Goal: Information Seeking & Learning: Learn about a topic

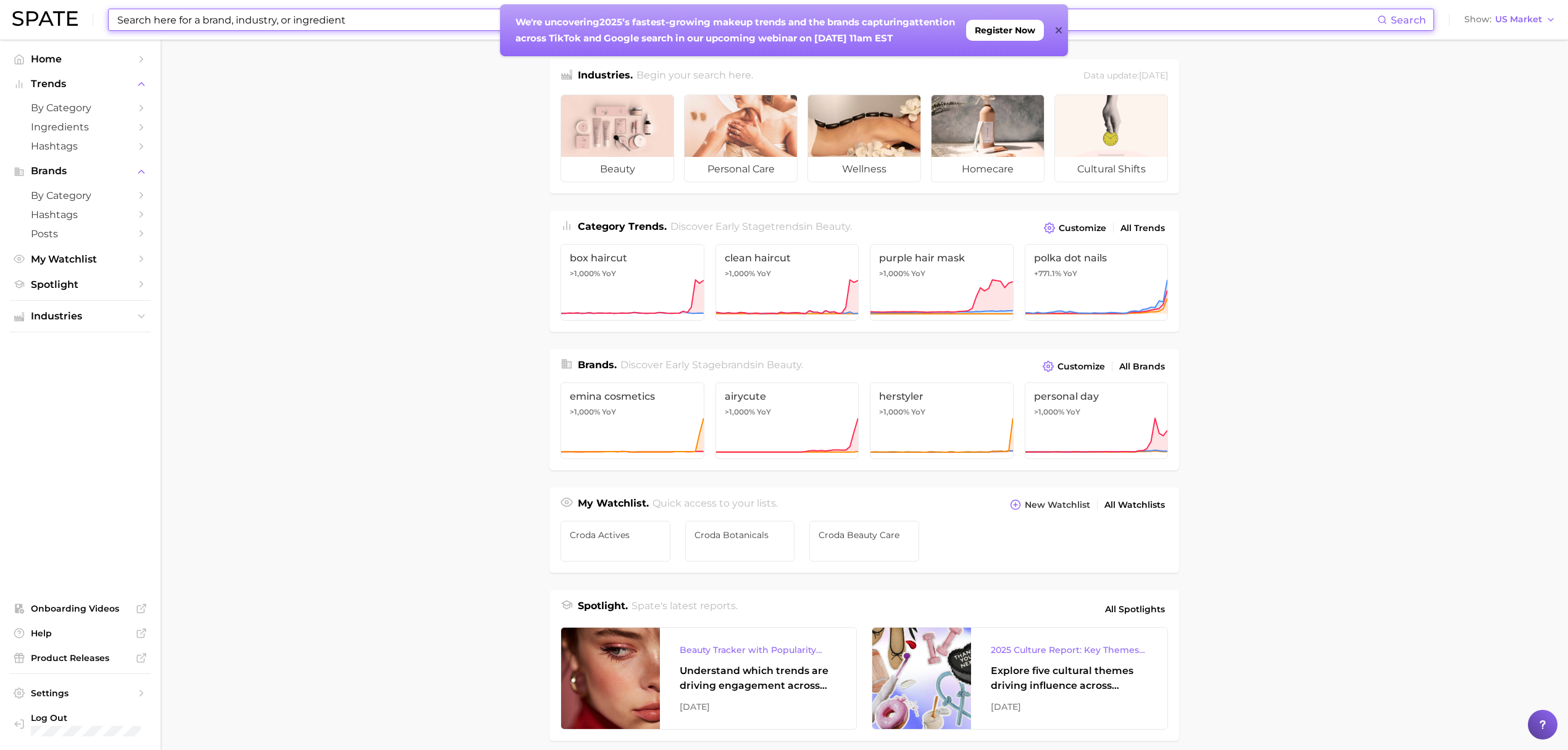
click at [217, 24] on input at bounding box center [747, 19] width 1262 height 21
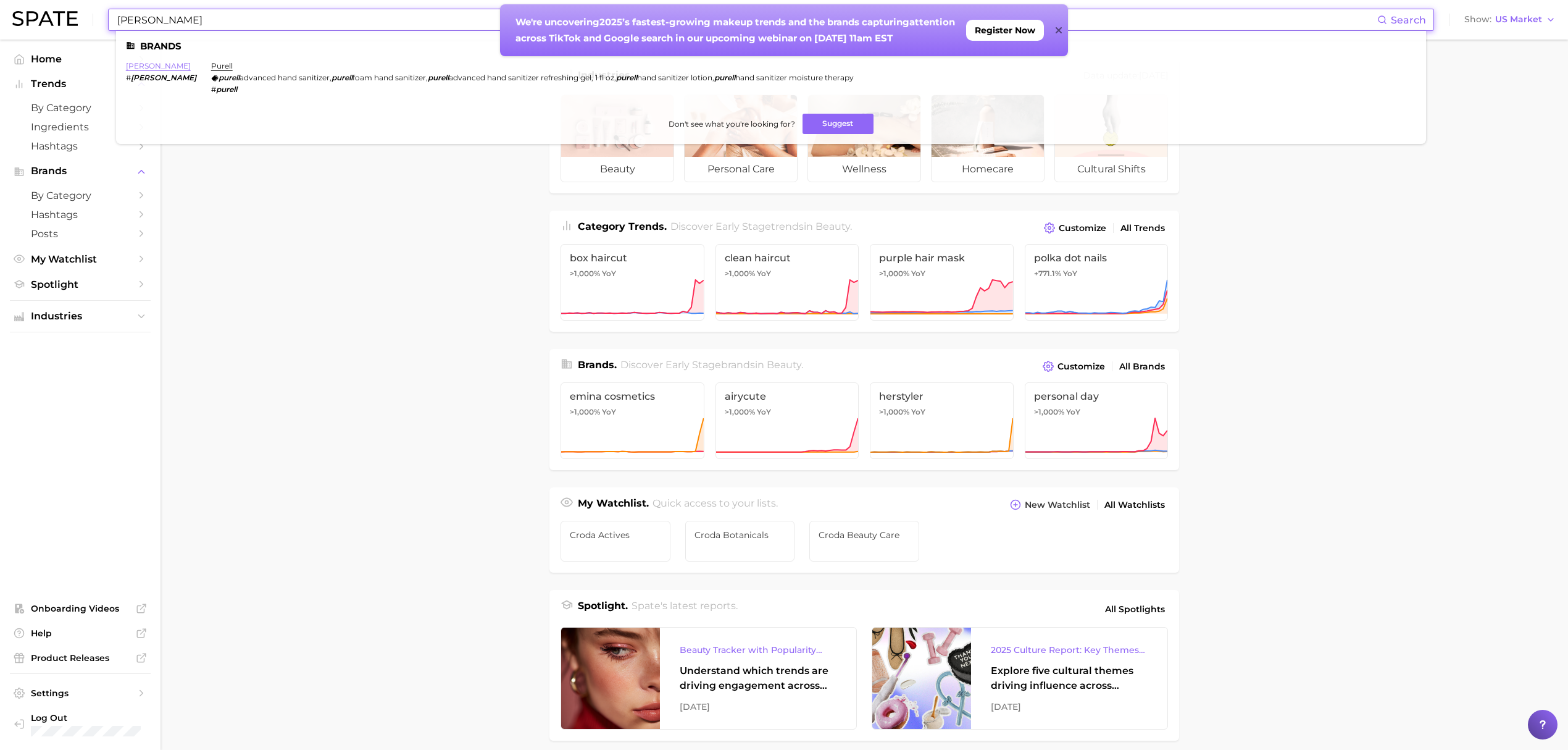
type input "[PERSON_NAME]"
click at [137, 63] on link "[PERSON_NAME]" at bounding box center [158, 66] width 65 height 9
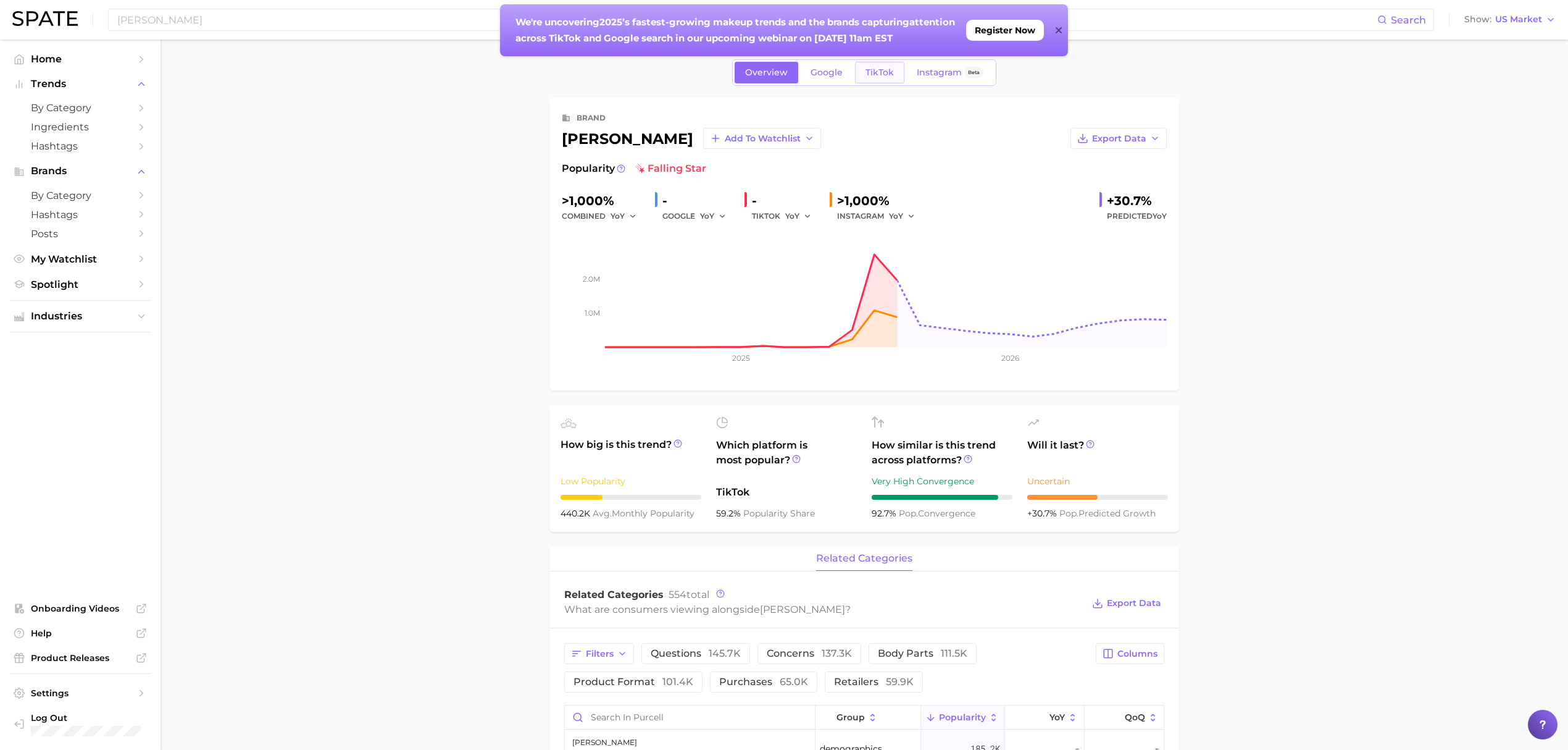
click at [889, 74] on span "TikTok" at bounding box center [880, 73] width 28 height 11
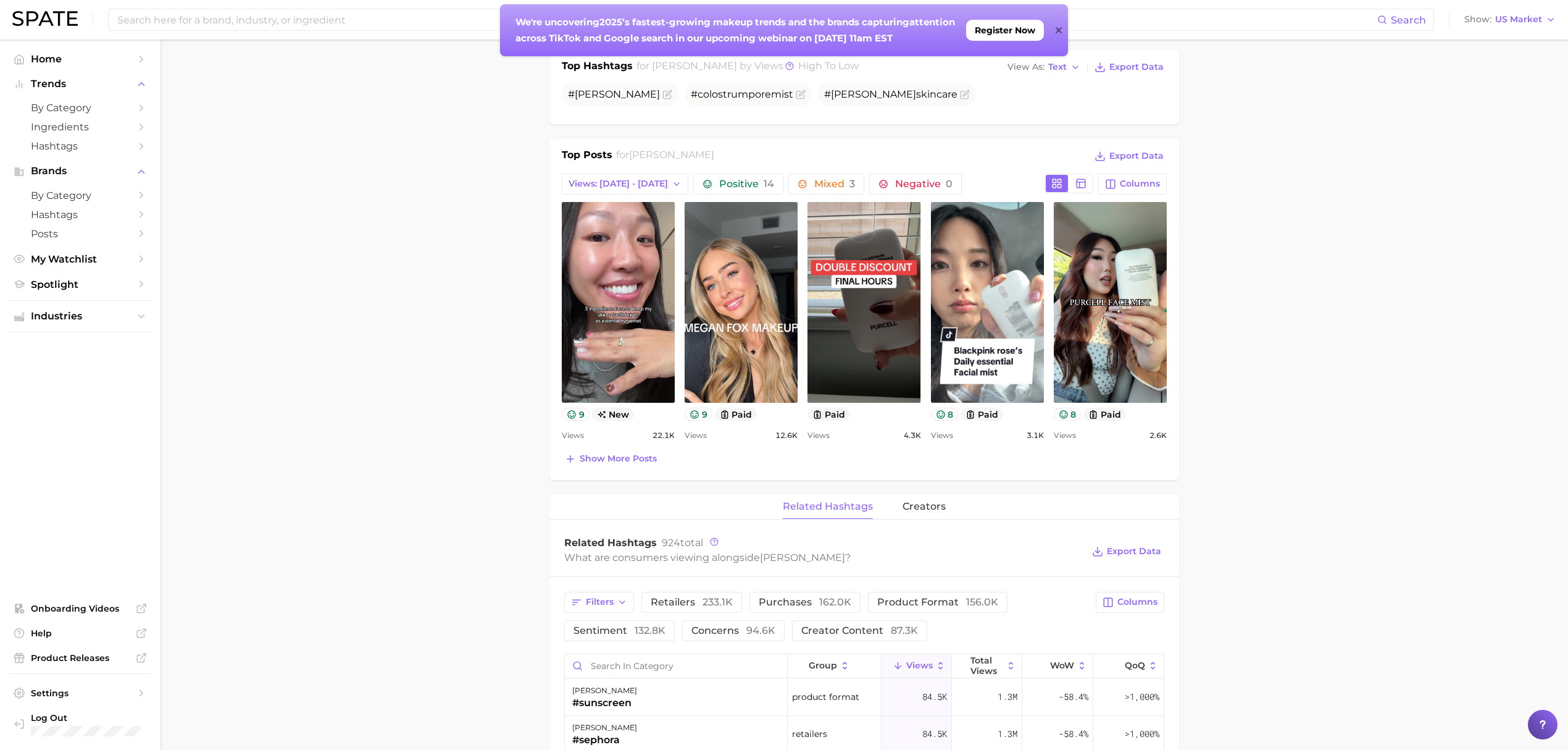
scroll to position [411, 0]
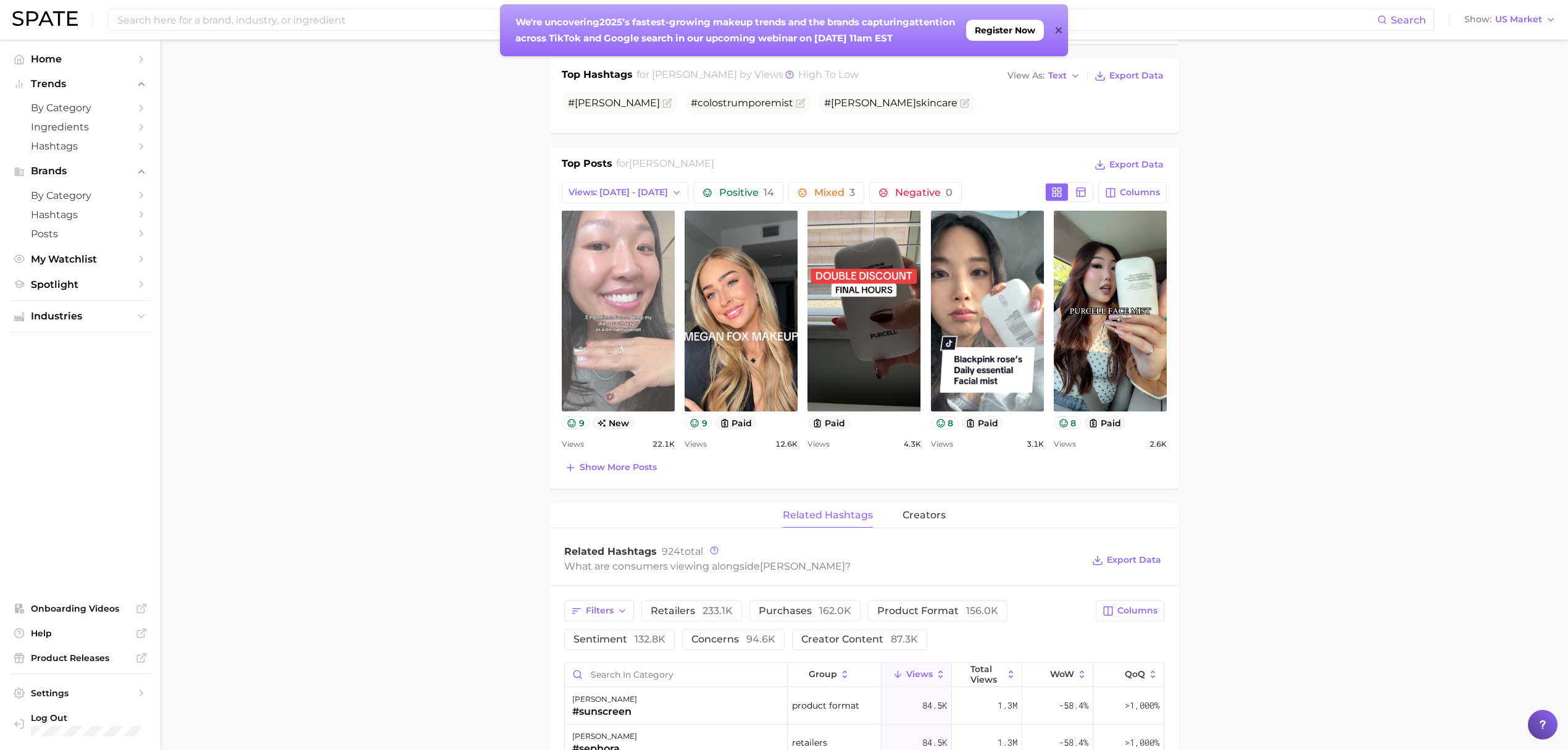
click at [660, 351] on link "view post on TikTok" at bounding box center [618, 311] width 113 height 201
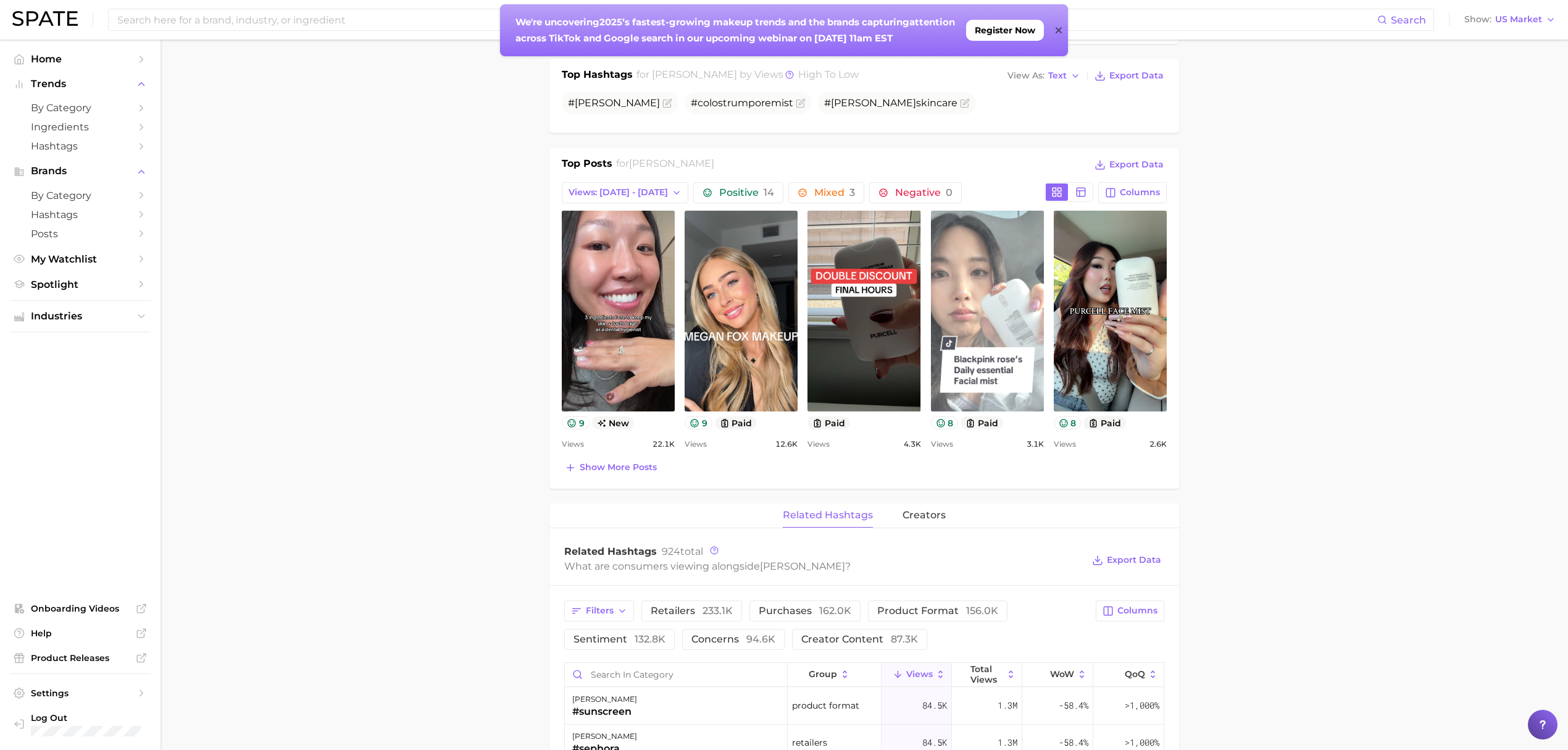
click at [1011, 333] on link "view post on TikTok" at bounding box center [987, 311] width 113 height 201
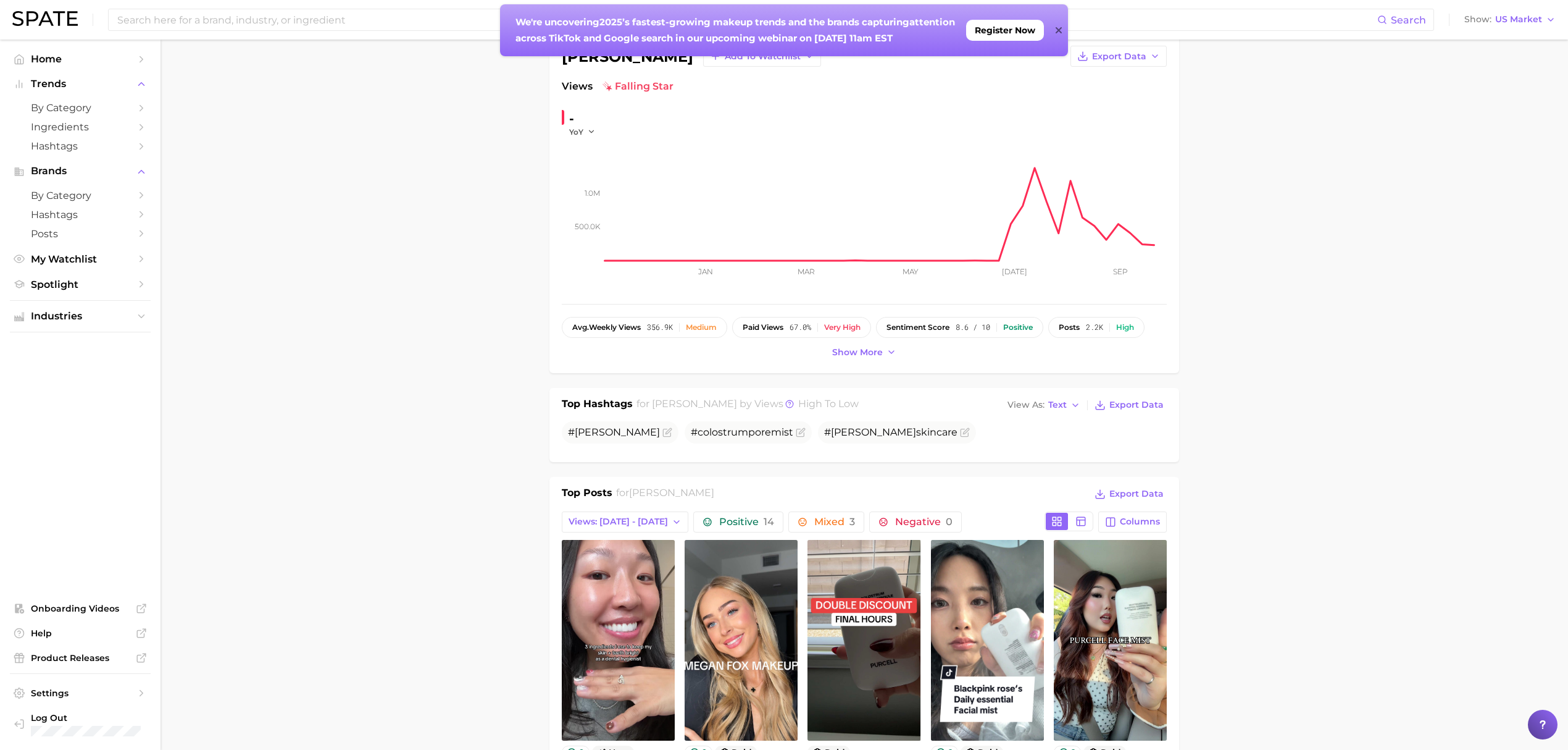
scroll to position [0, 0]
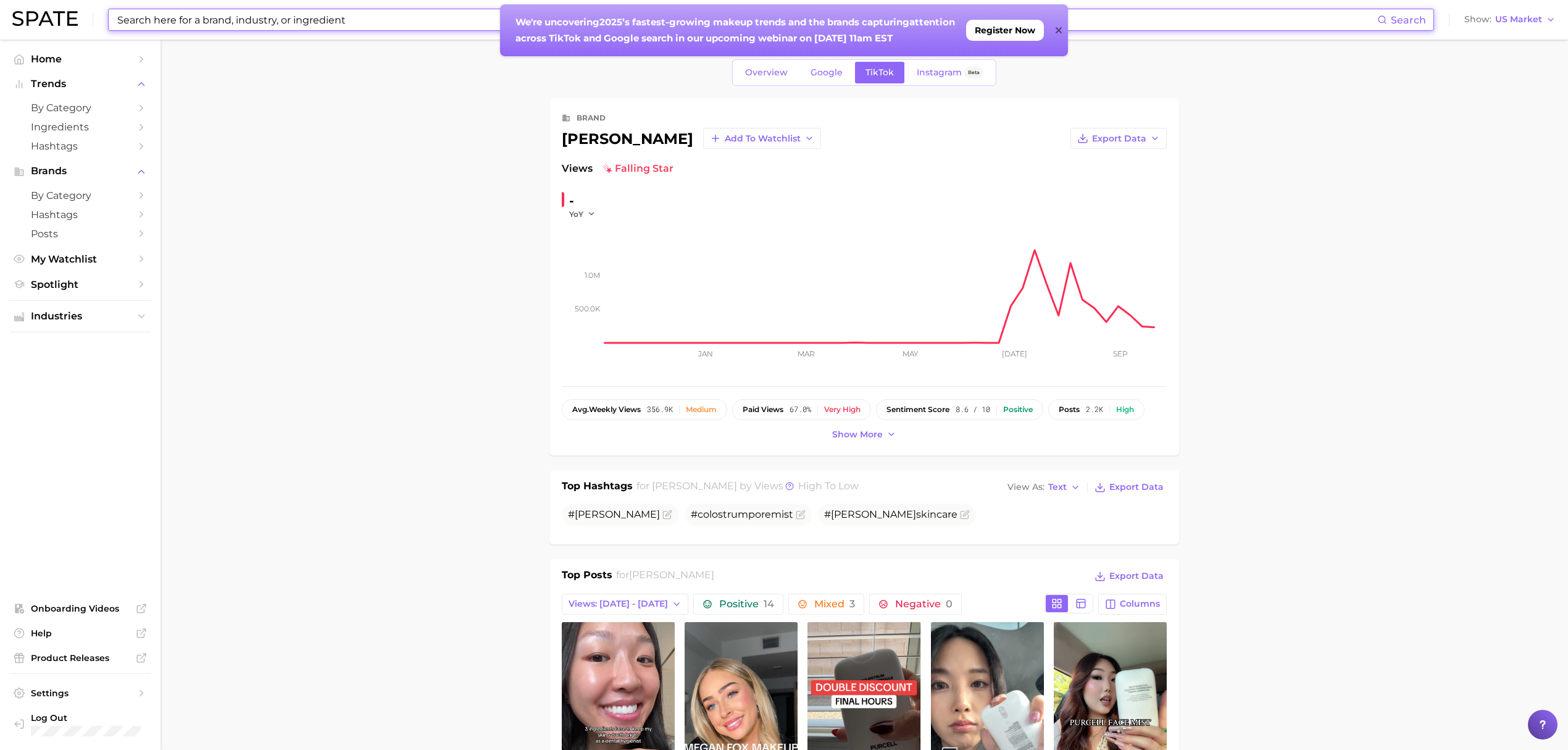
click at [388, 20] on input at bounding box center [747, 19] width 1262 height 21
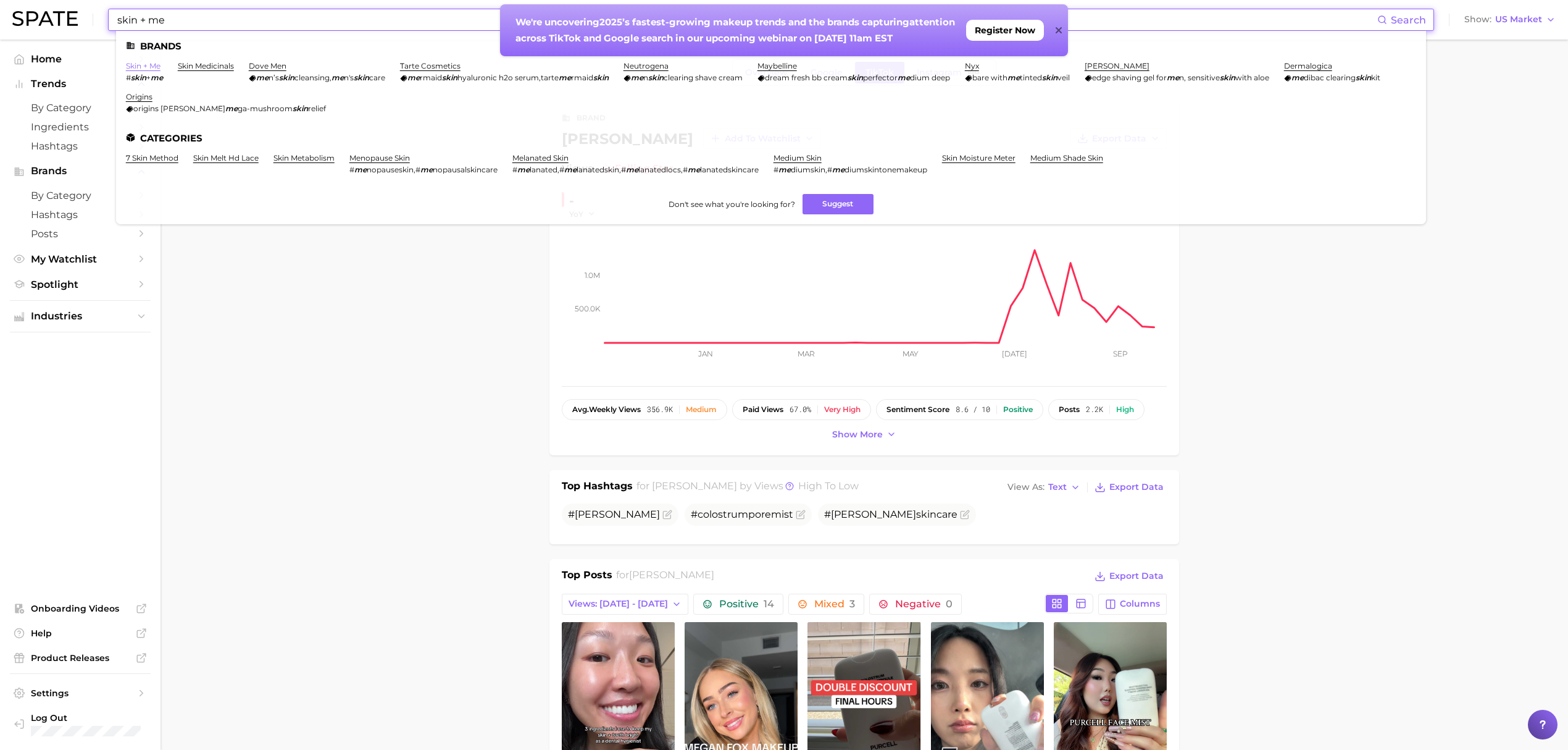
type input "skin + me"
click at [154, 69] on link "skin + me" at bounding box center [143, 66] width 34 height 9
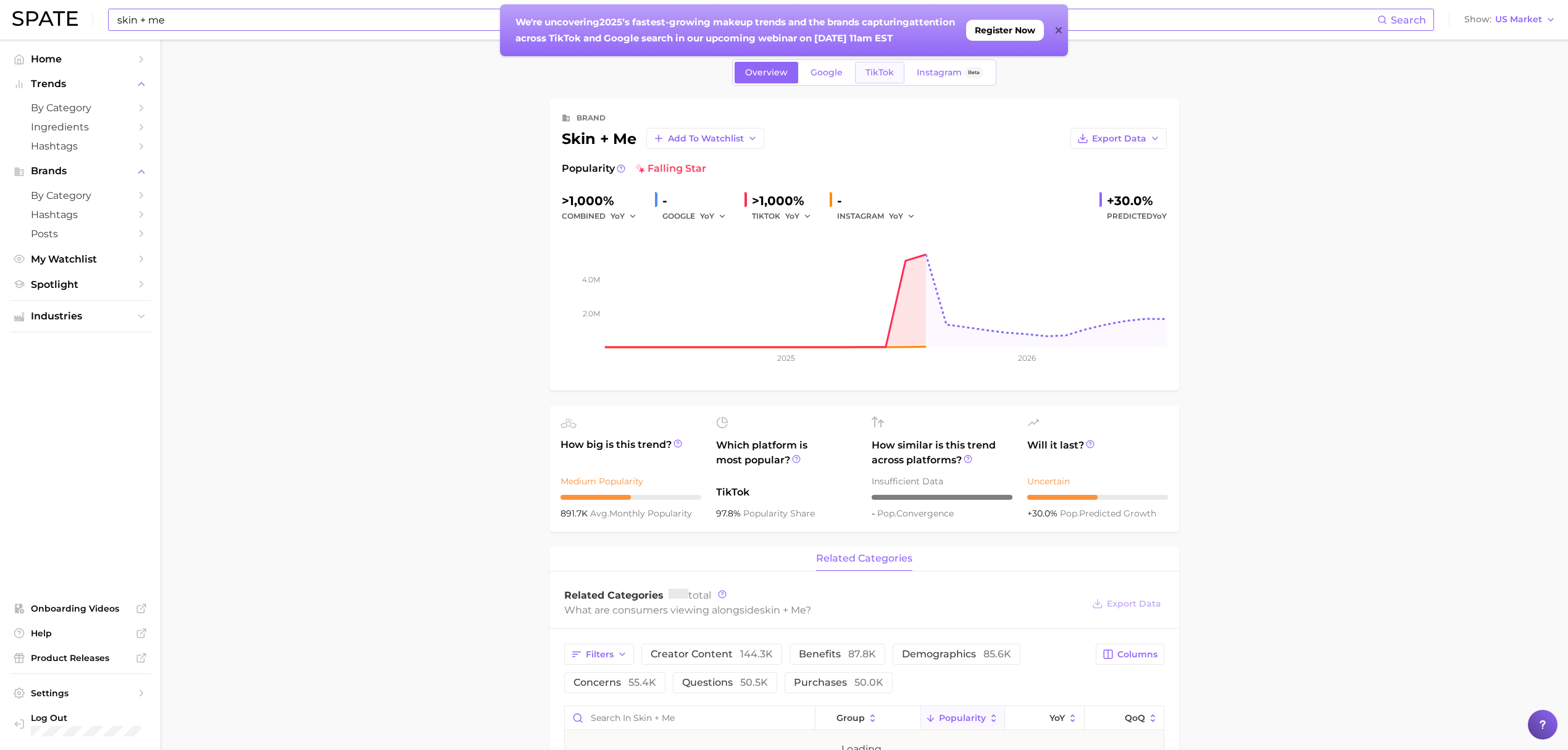
click at [876, 70] on span "TikTok" at bounding box center [880, 73] width 28 height 11
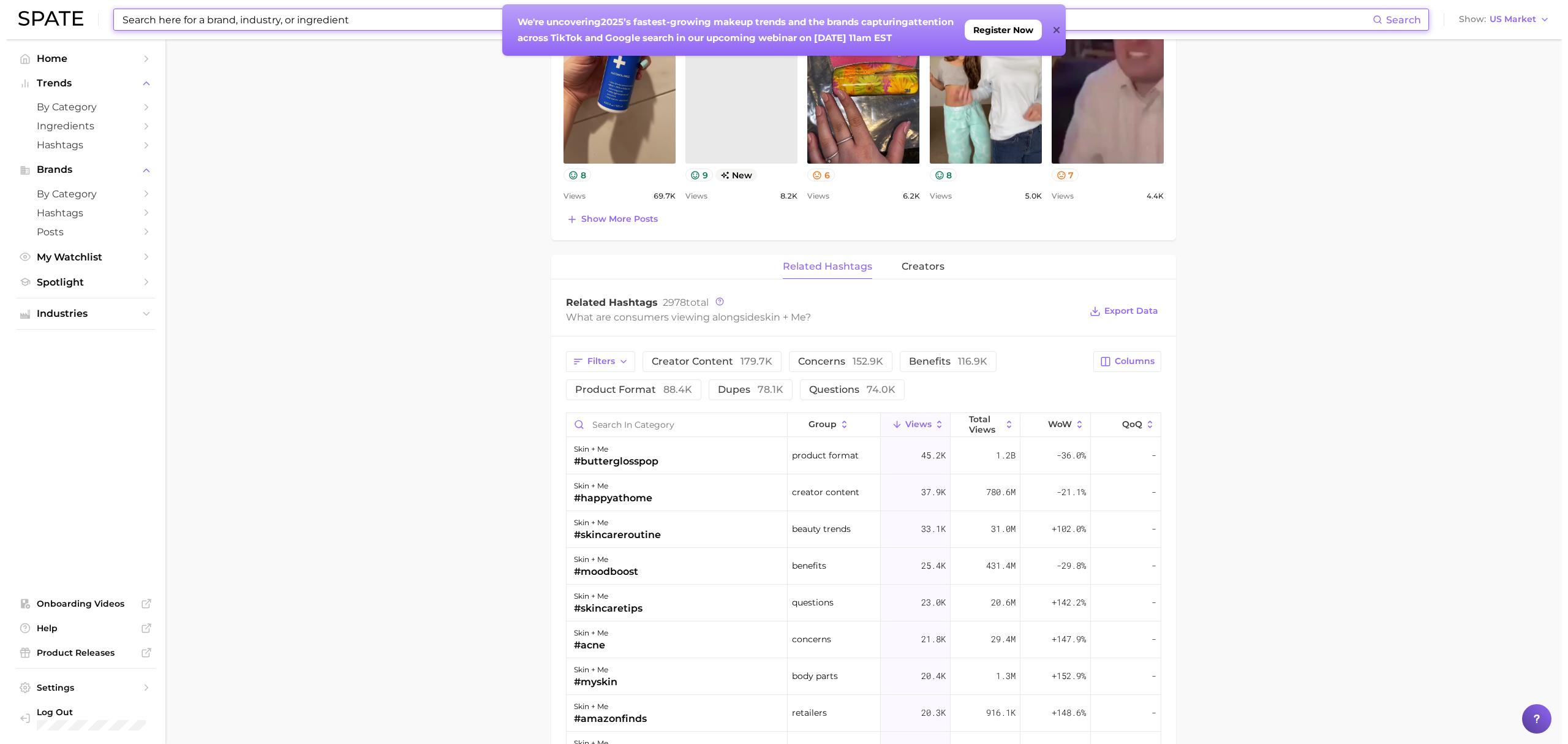
scroll to position [653, 0]
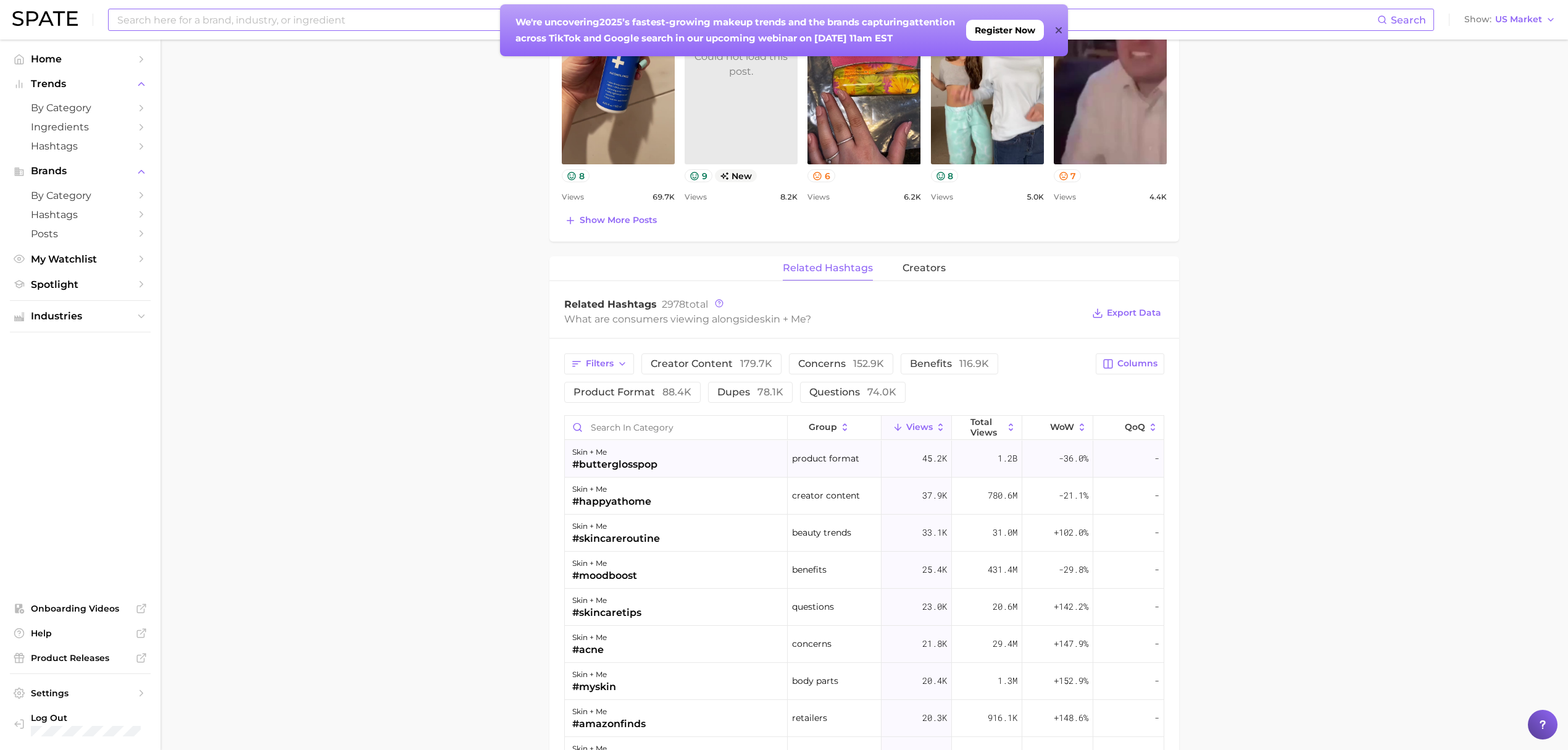
click at [653, 459] on div "skin + me" at bounding box center [615, 452] width 86 height 15
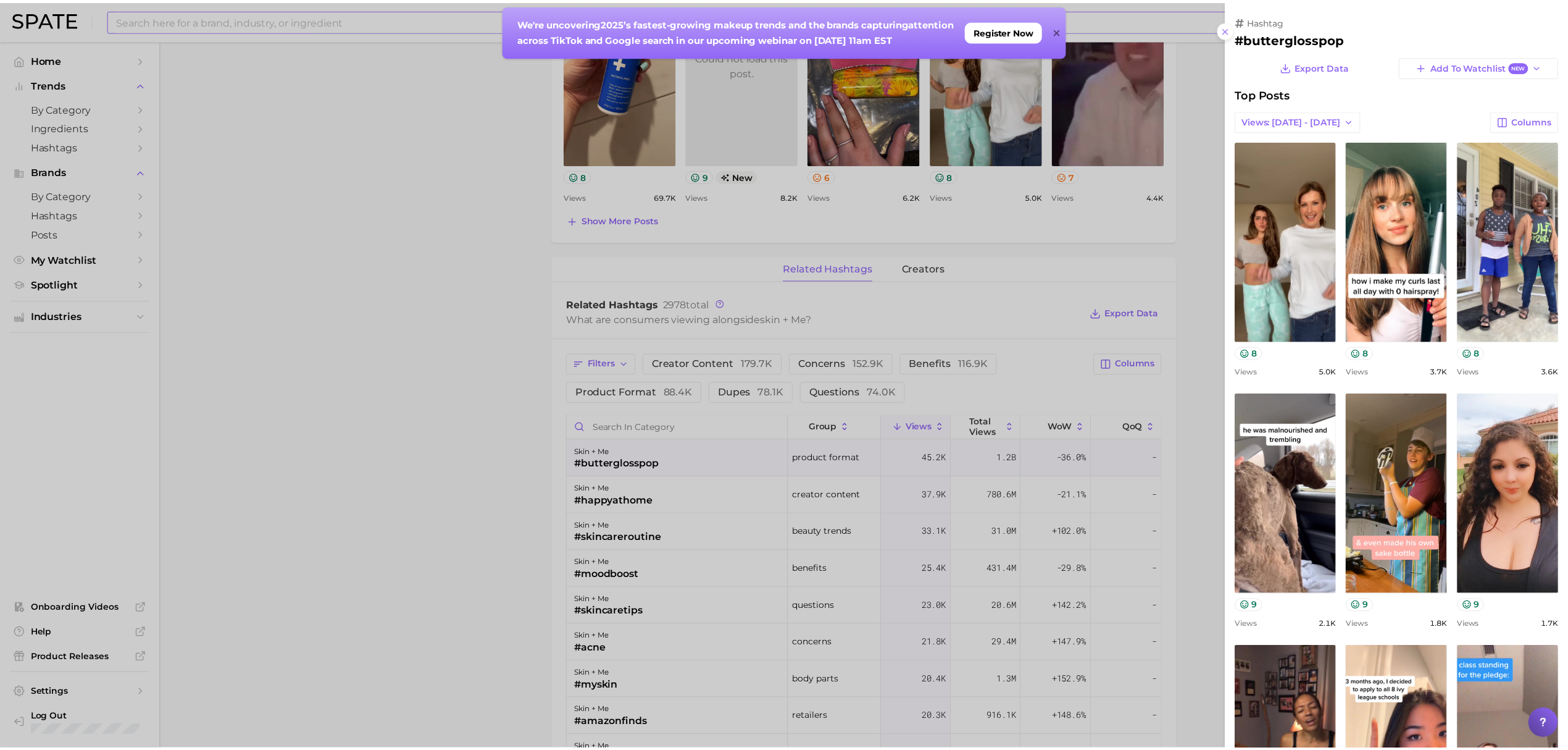
scroll to position [0, 0]
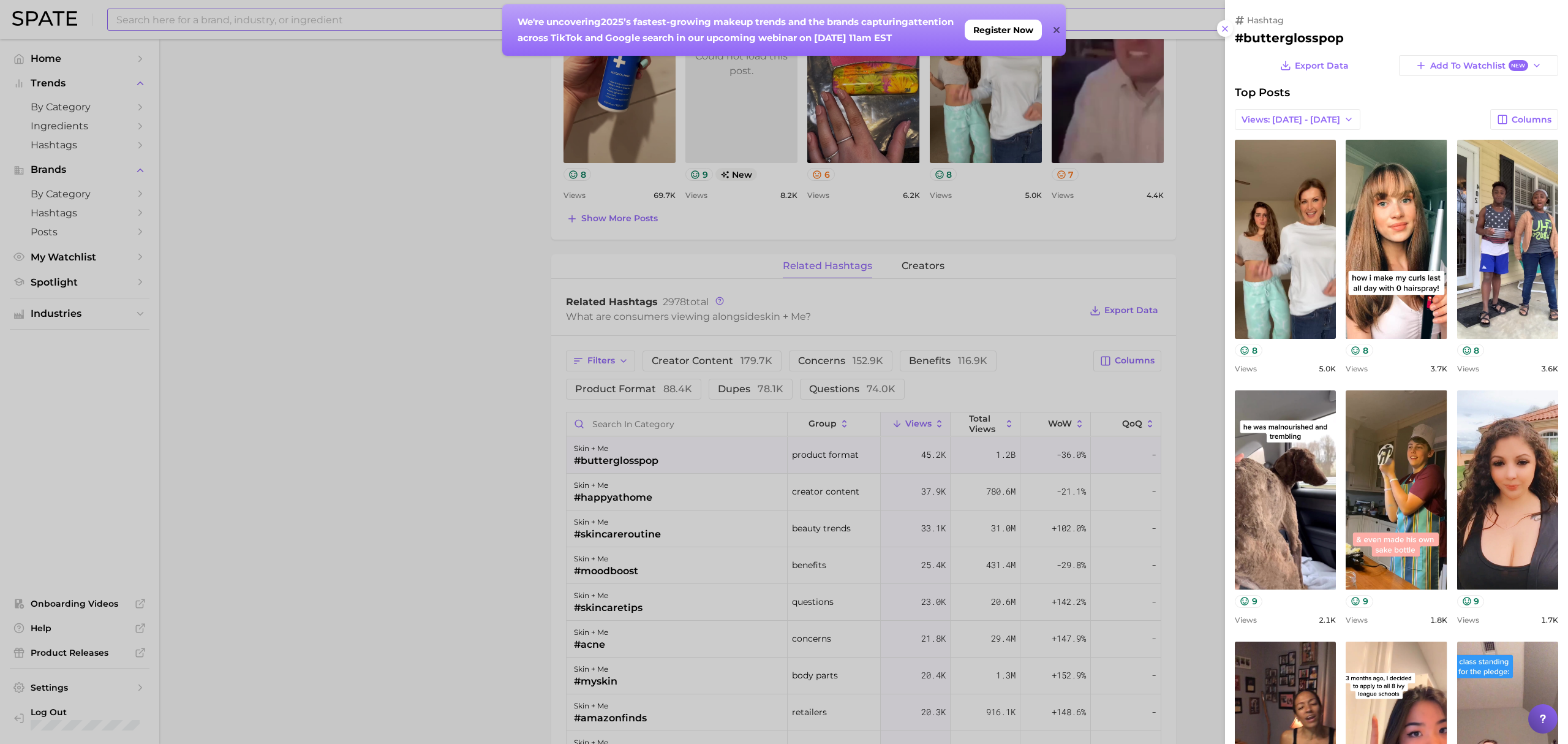
click at [503, 415] on div at bounding box center [784, 372] width 1568 height 744
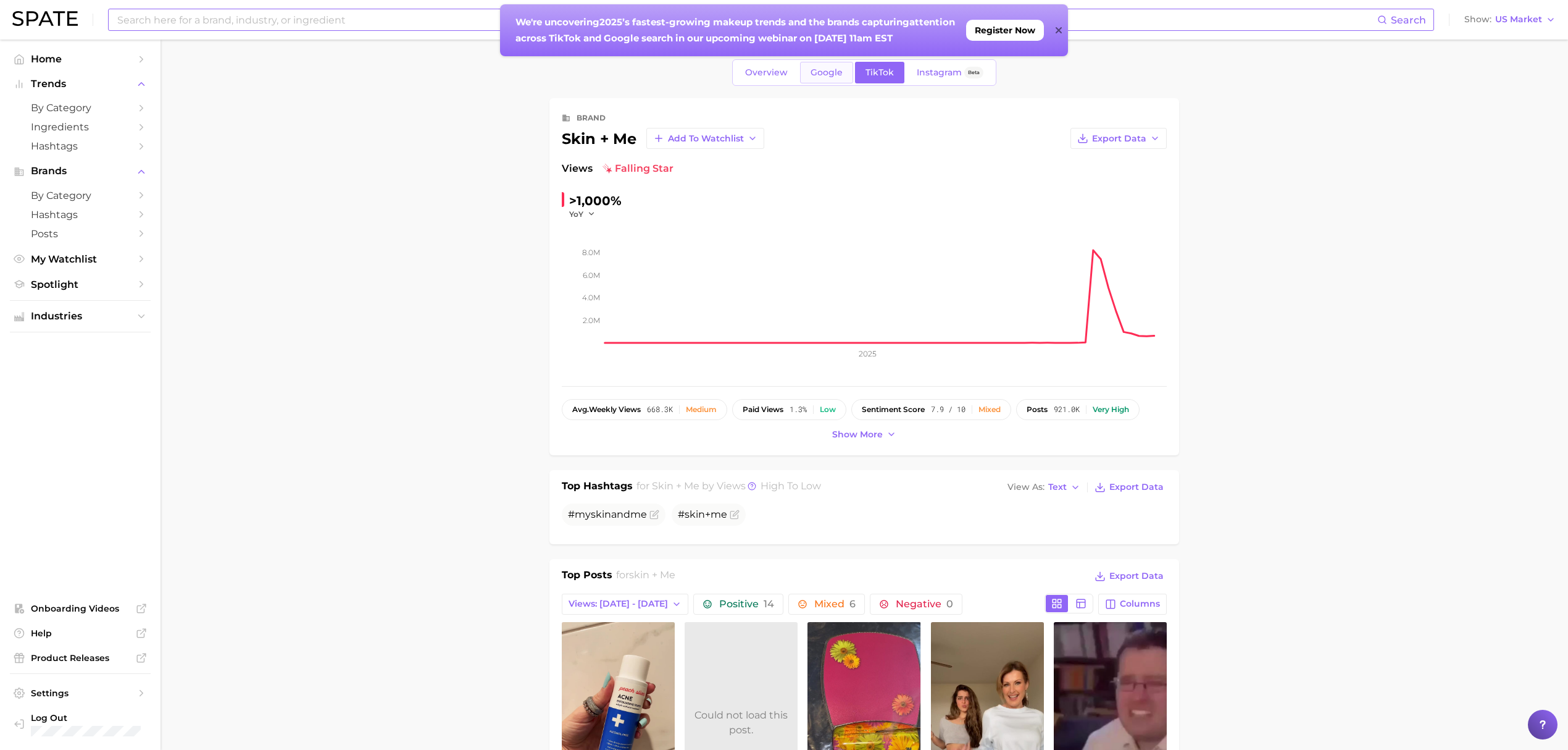
click at [818, 72] on span "Google" at bounding box center [827, 73] width 32 height 11
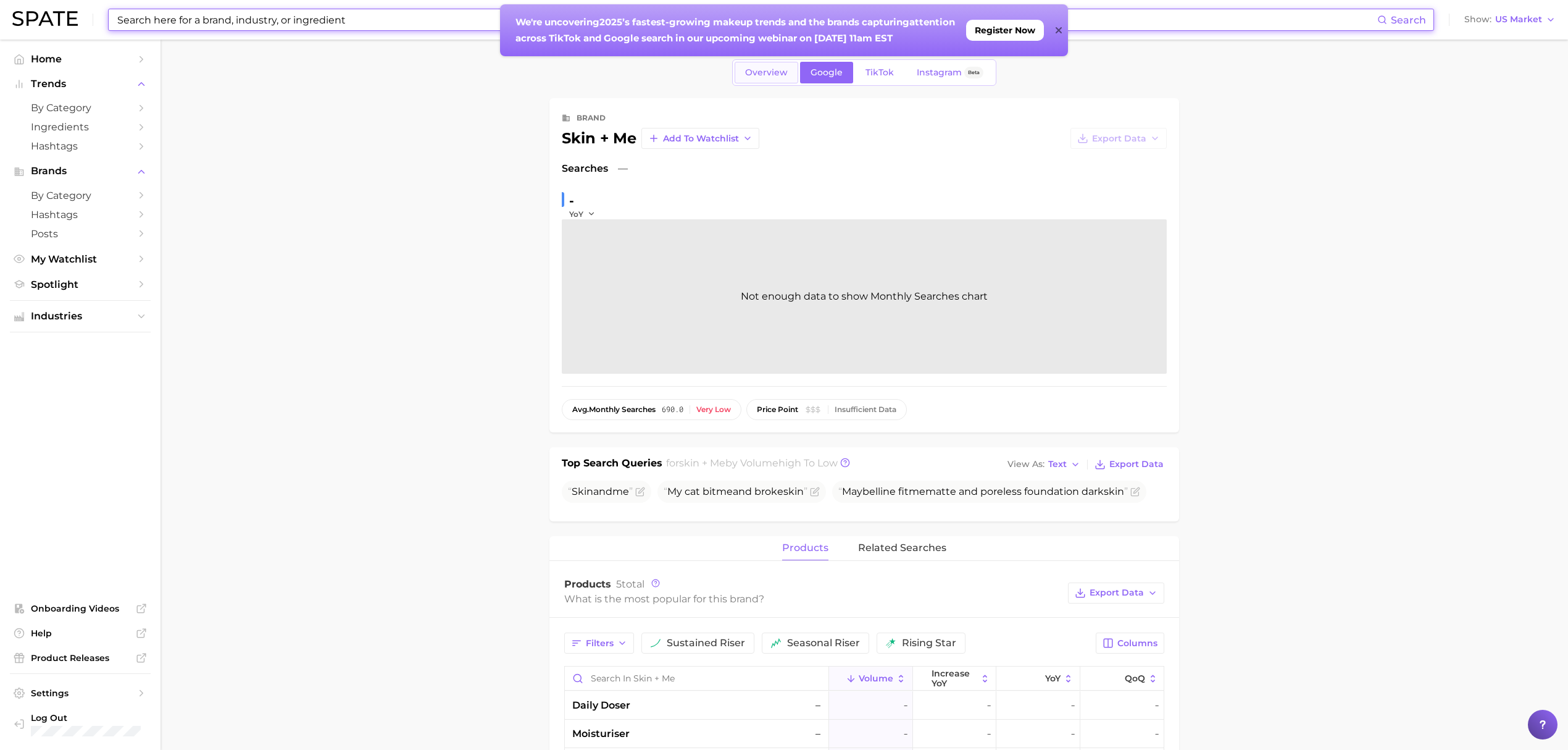
click at [760, 75] on span "Overview" at bounding box center [766, 73] width 43 height 11
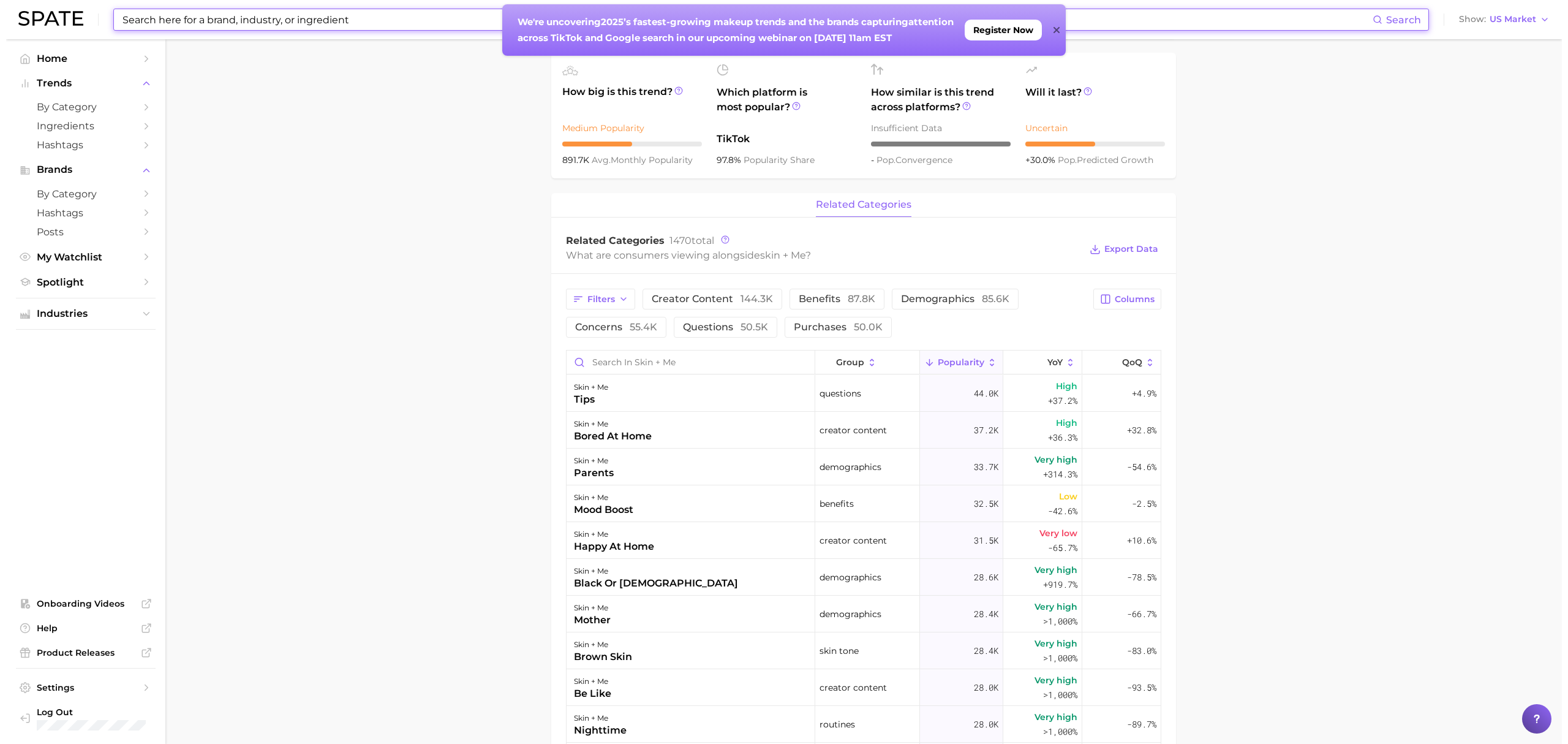
scroll to position [408, 0]
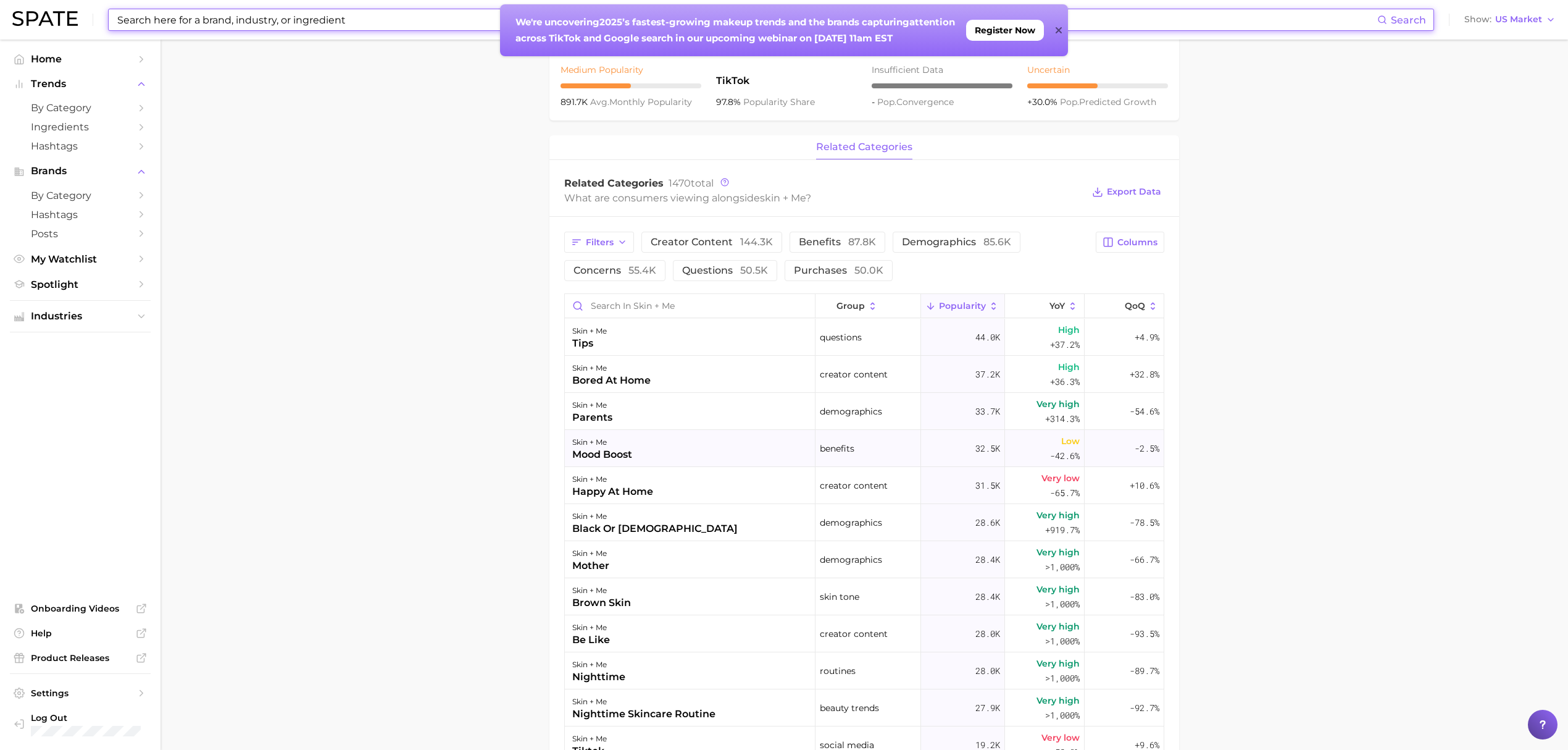
click at [647, 457] on div "skin + me mood boost" at bounding box center [690, 448] width 251 height 37
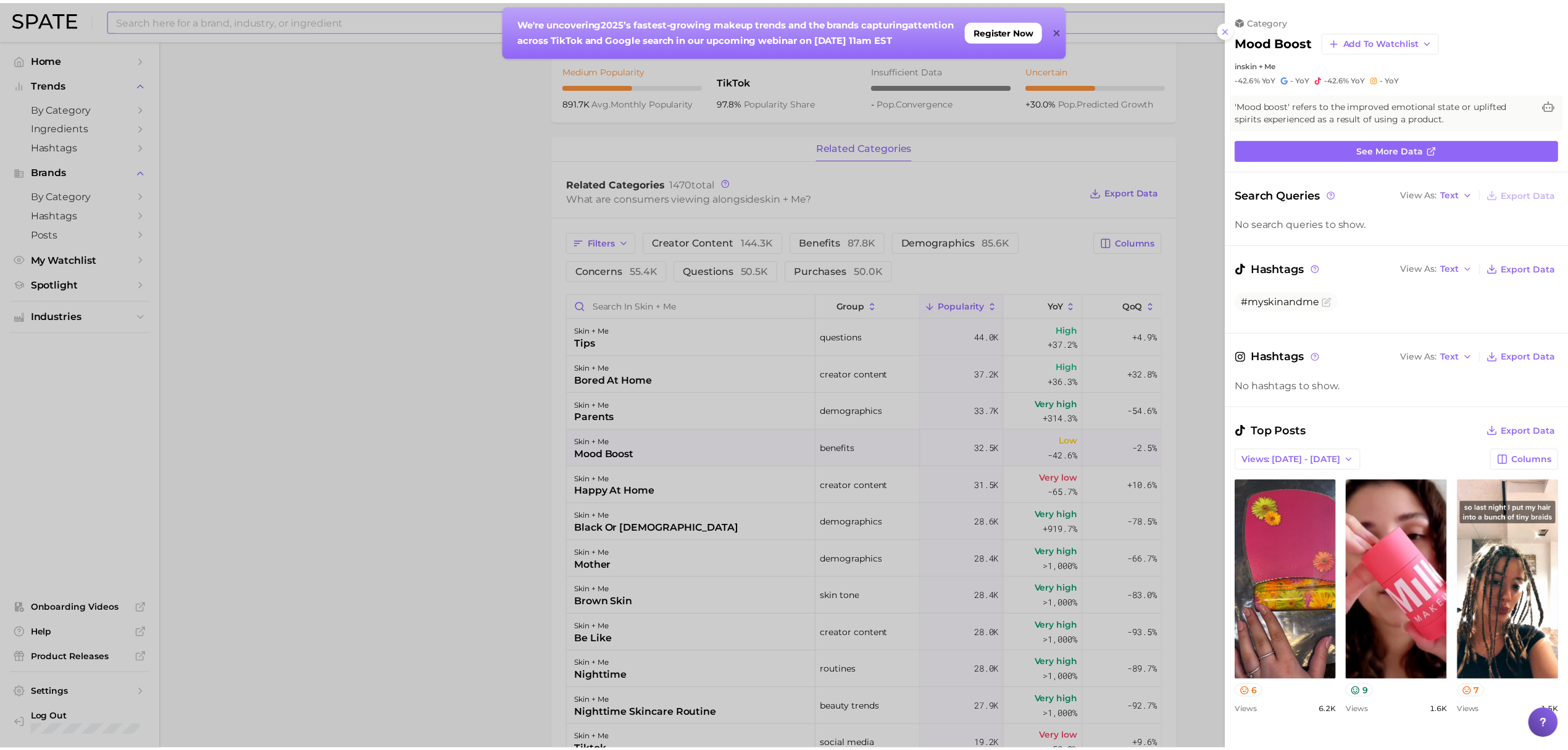
scroll to position [0, 0]
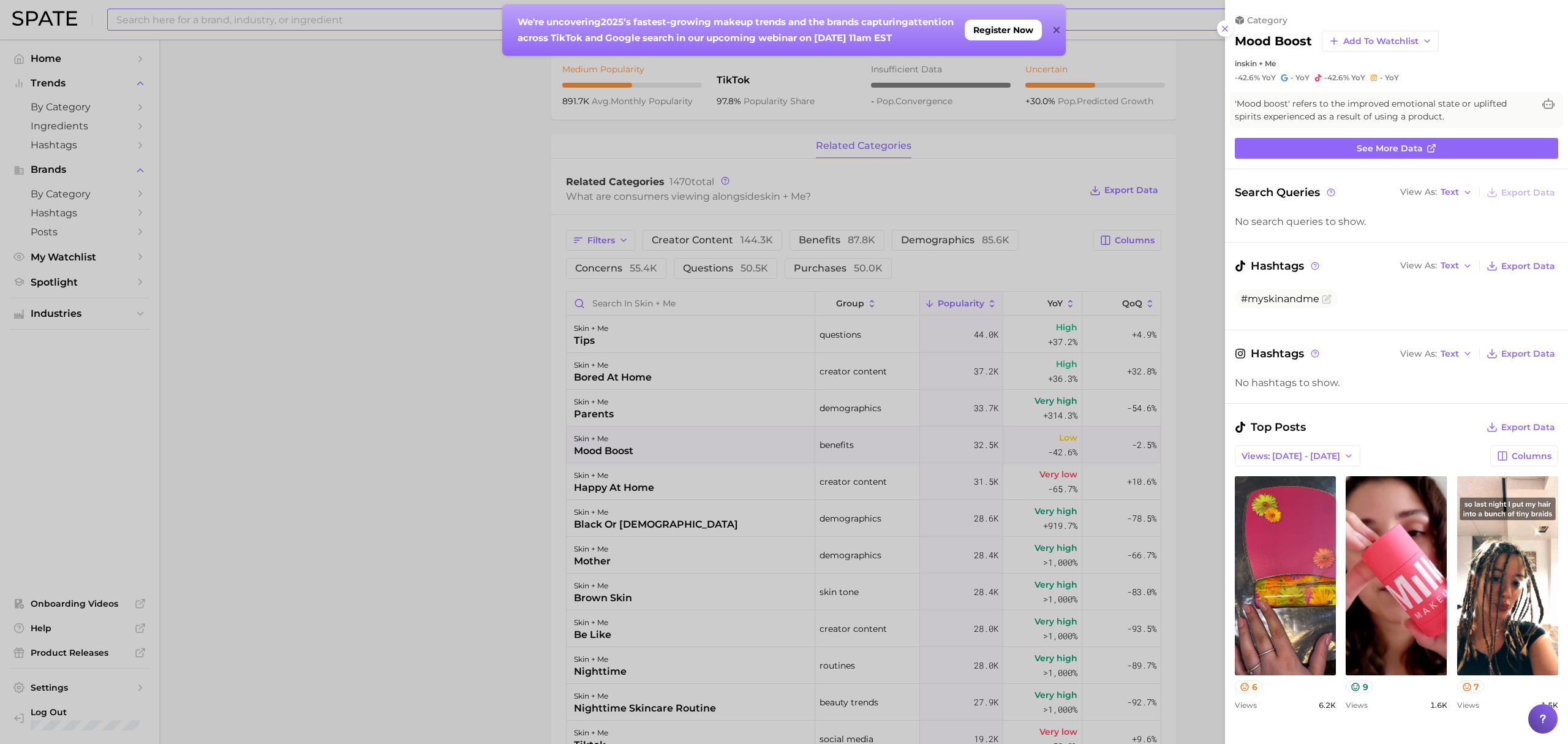
click at [532, 440] on div at bounding box center [784, 372] width 1568 height 744
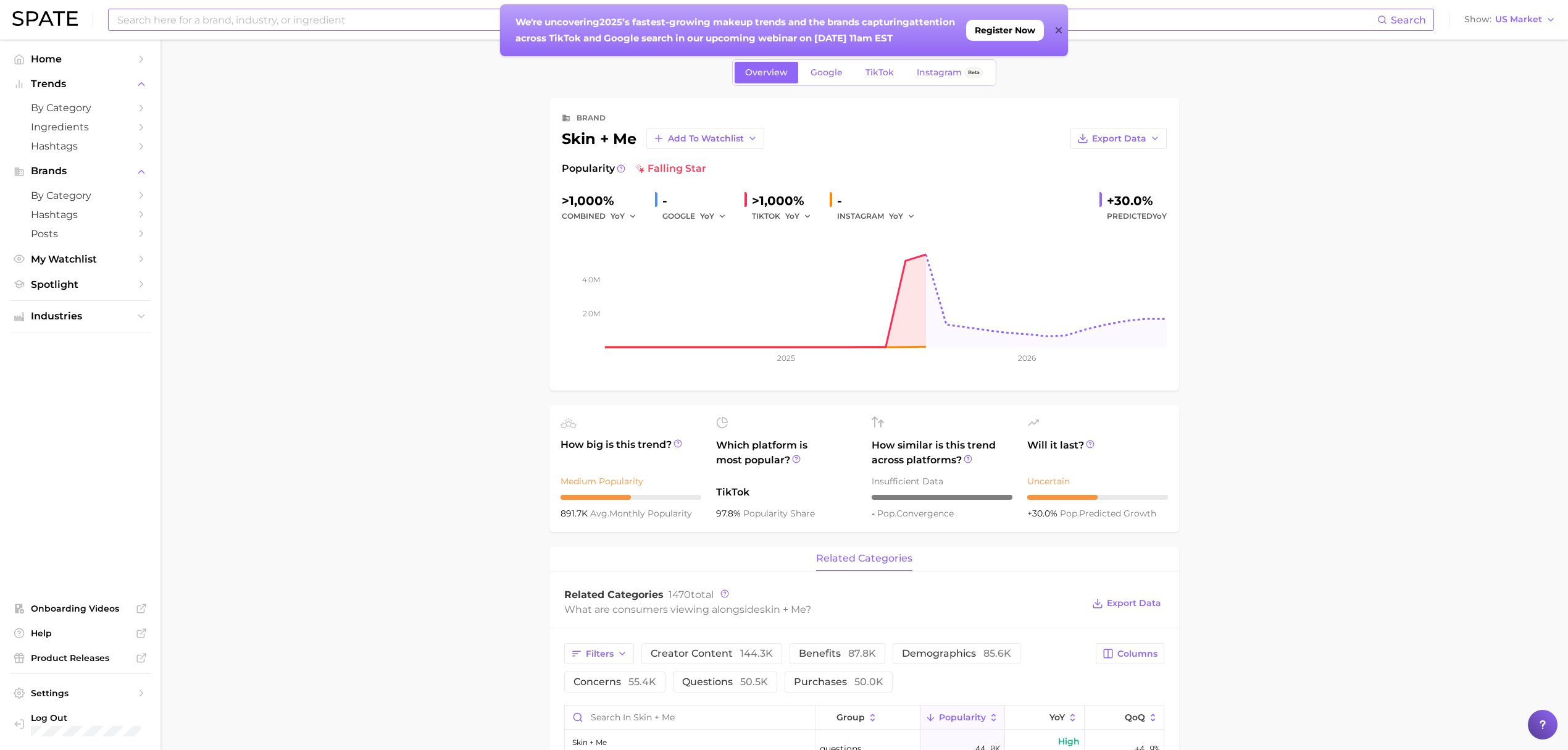
click at [369, 23] on input at bounding box center [747, 19] width 1262 height 21
type input "whamisa"
click at [156, 66] on link "whamisa" at bounding box center [144, 66] width 35 height 9
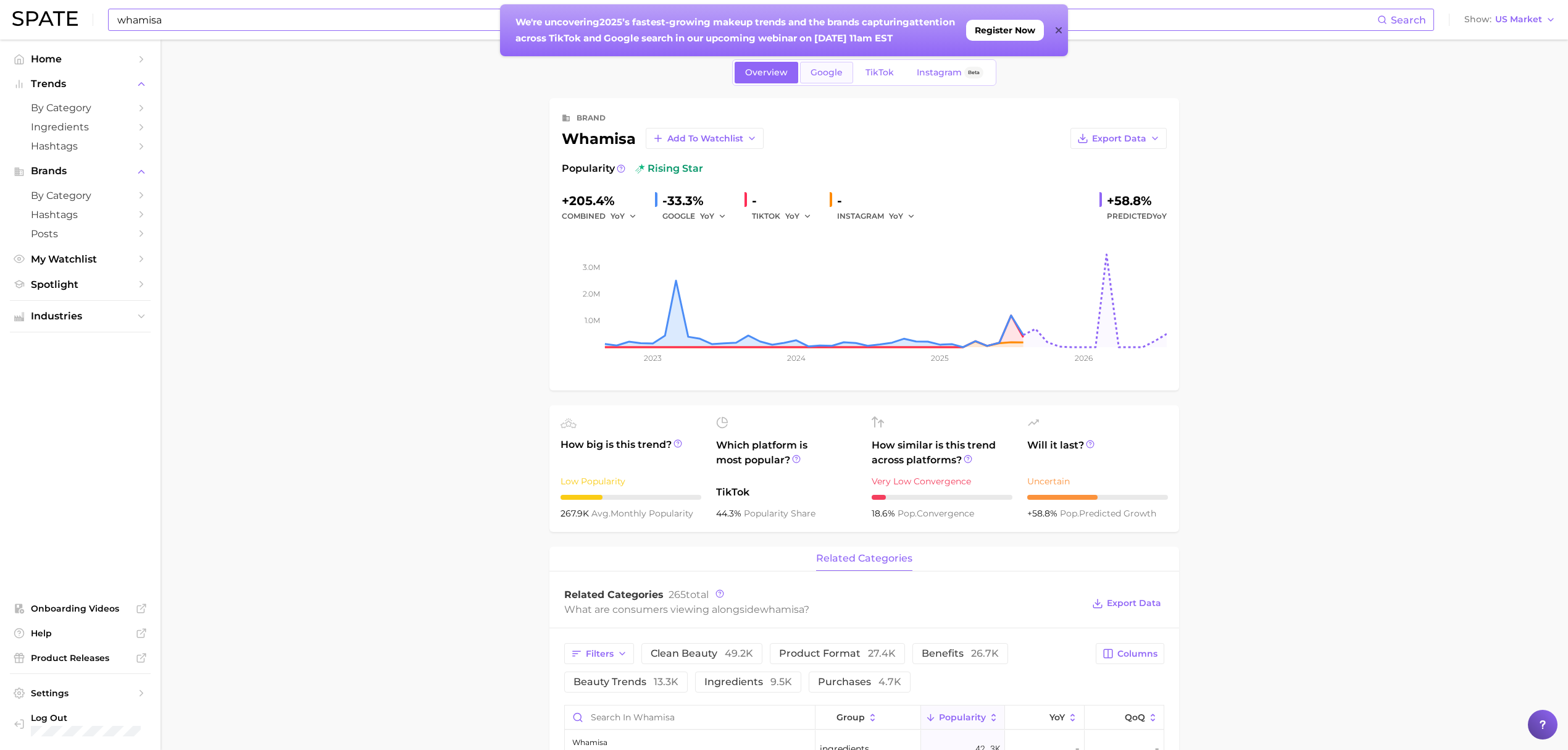
click at [834, 67] on span "Google" at bounding box center [827, 73] width 32 height 11
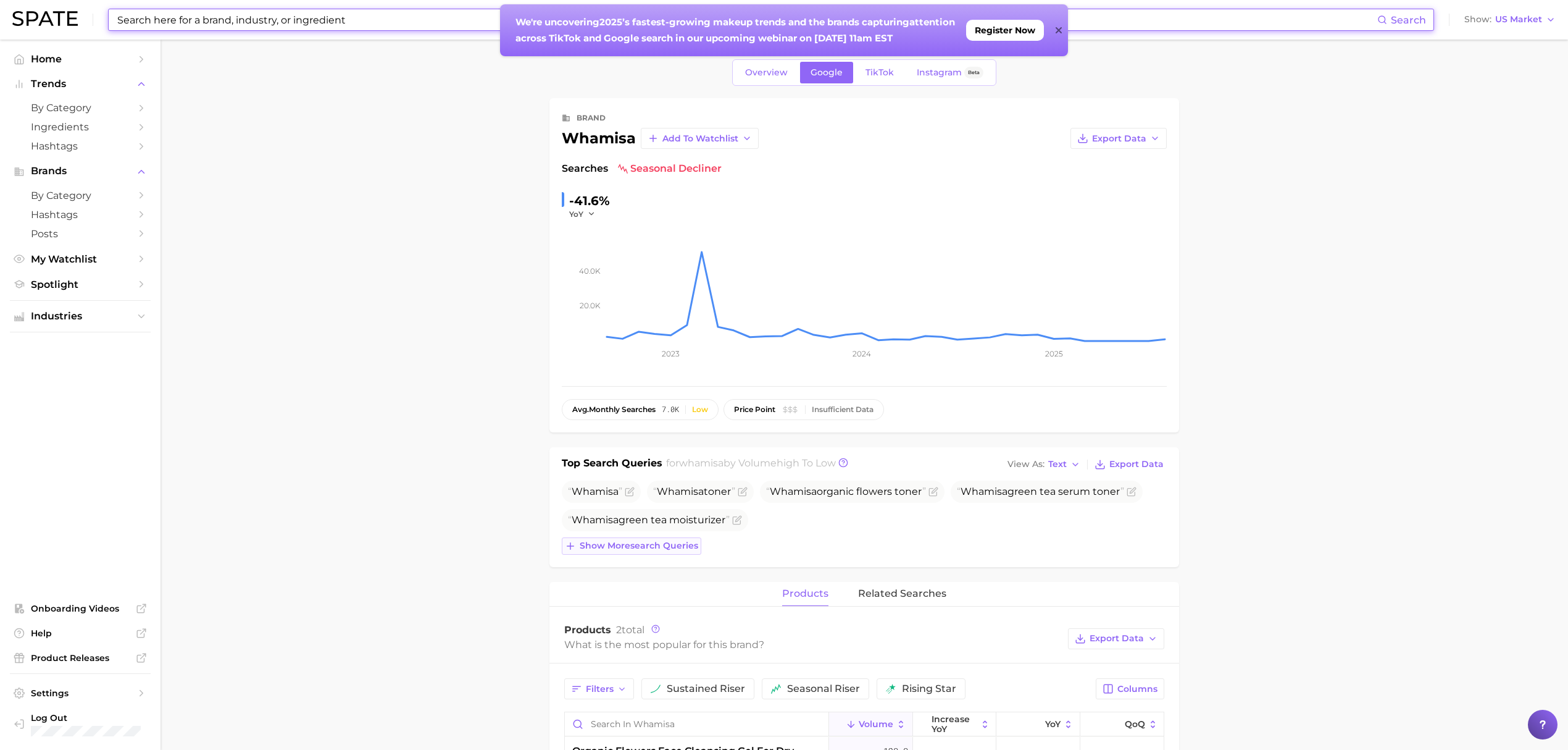
click at [591, 555] on button "Show more search queries" at bounding box center [631, 546] width 140 height 18
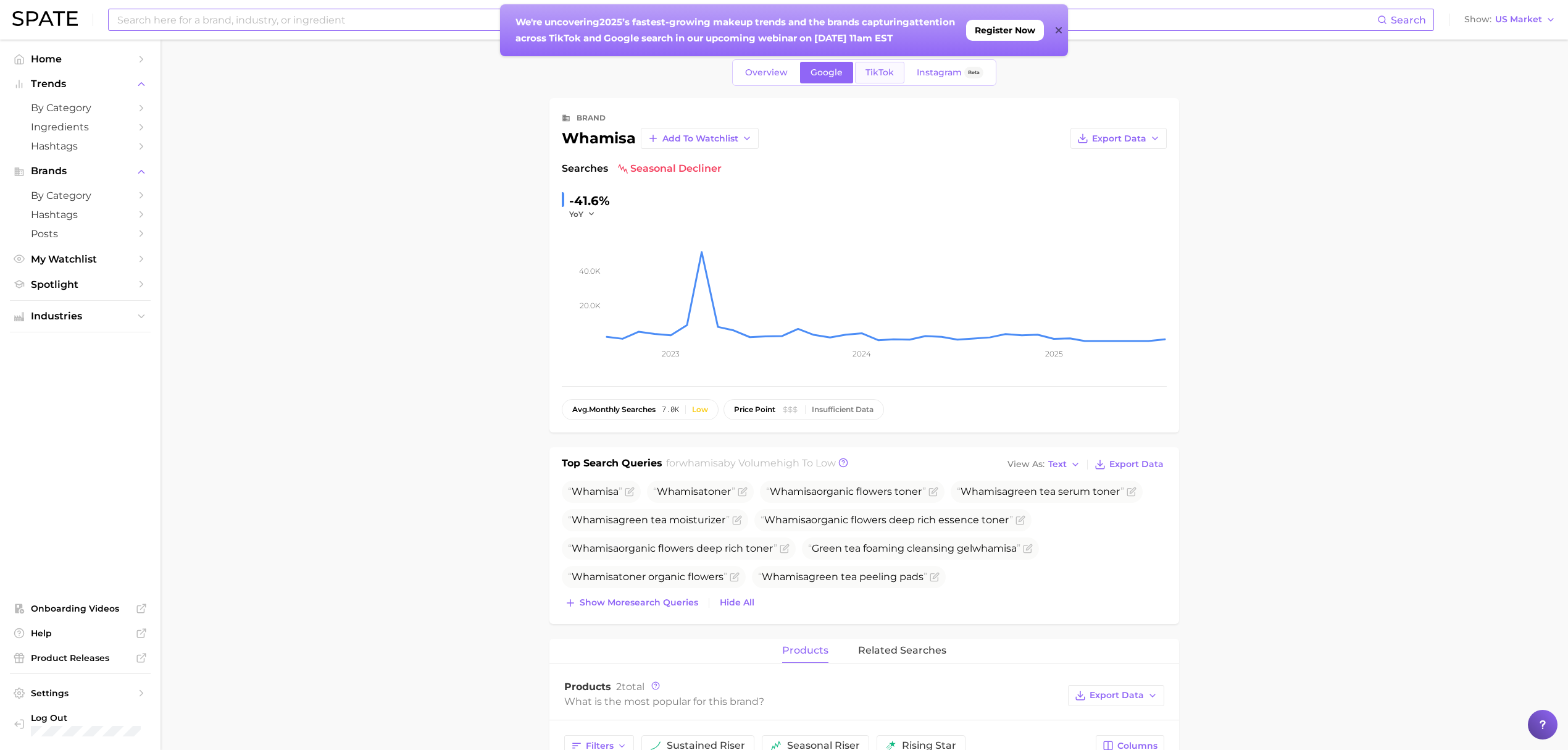
click at [883, 72] on span "TikTok" at bounding box center [880, 73] width 28 height 11
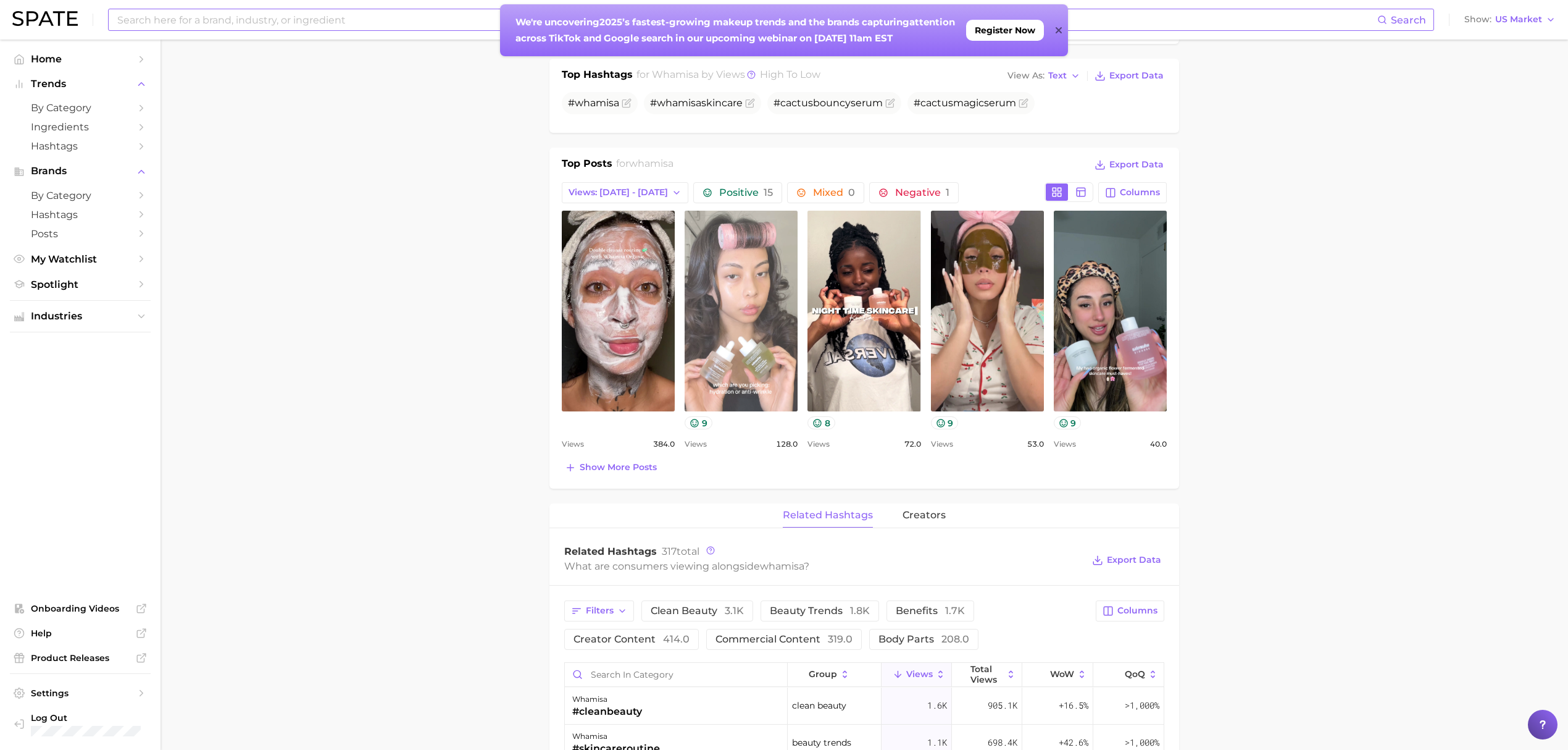
click at [759, 310] on link "view post on TikTok" at bounding box center [741, 311] width 113 height 201
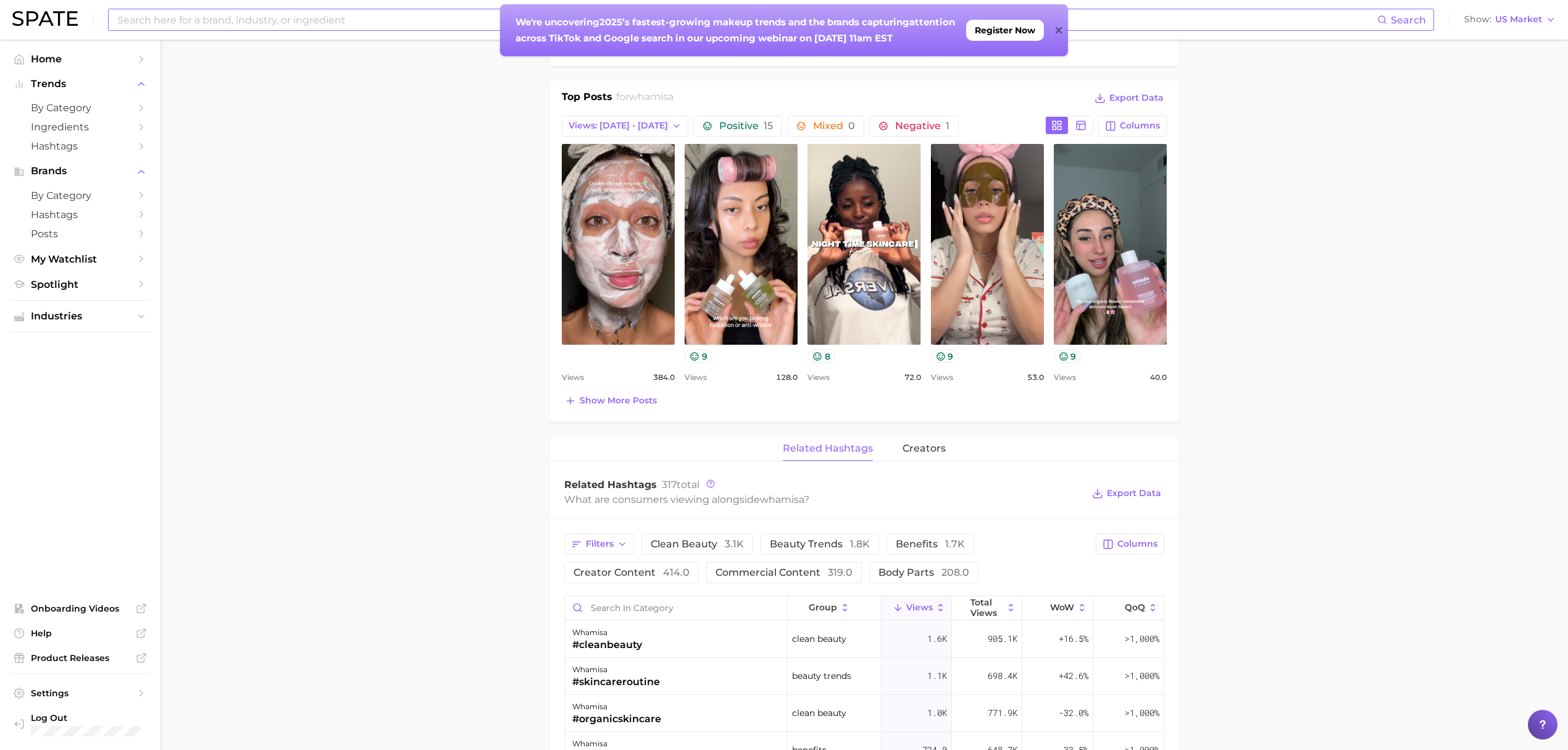
scroll to position [411, 0]
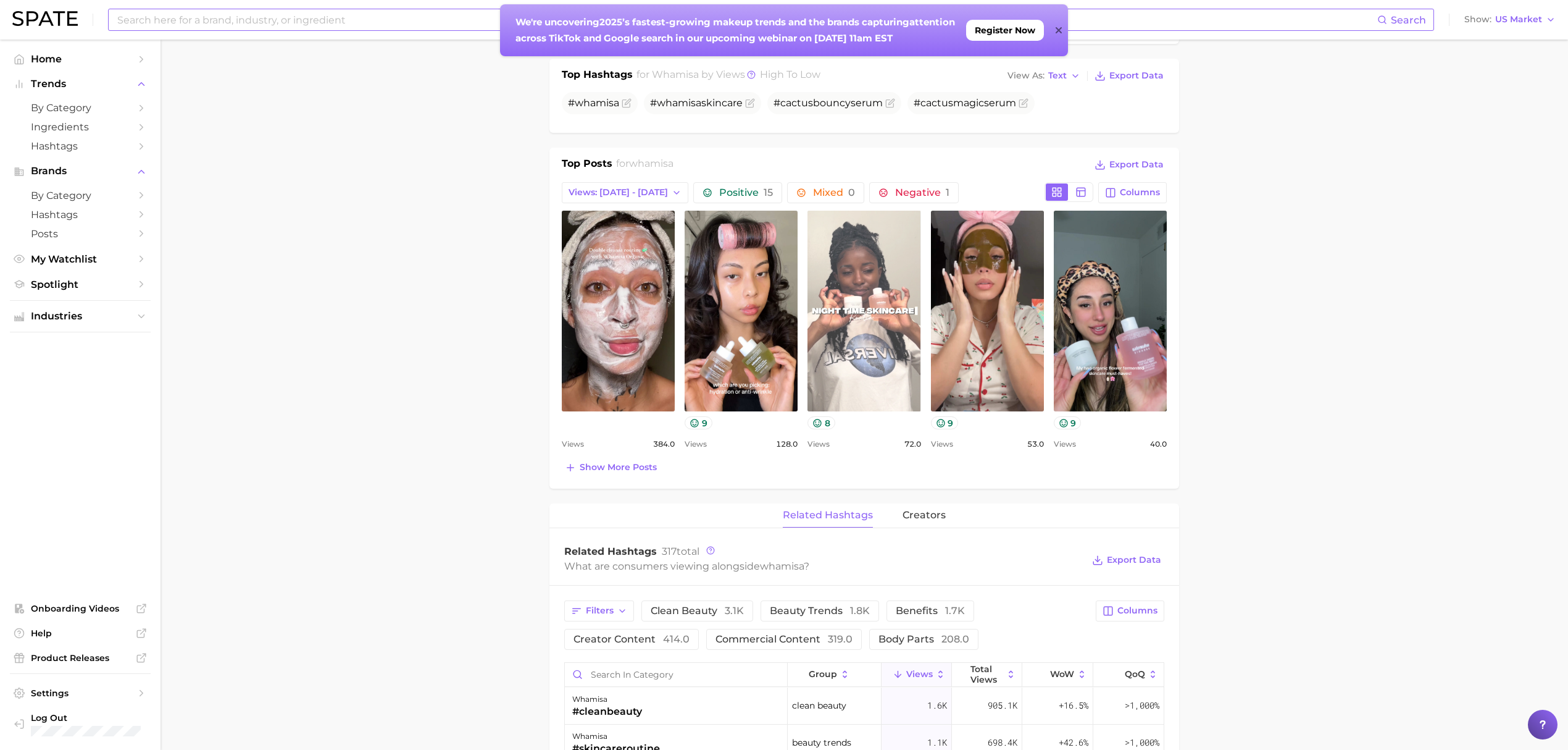
click at [880, 343] on link "view post on TikTok" at bounding box center [864, 311] width 113 height 201
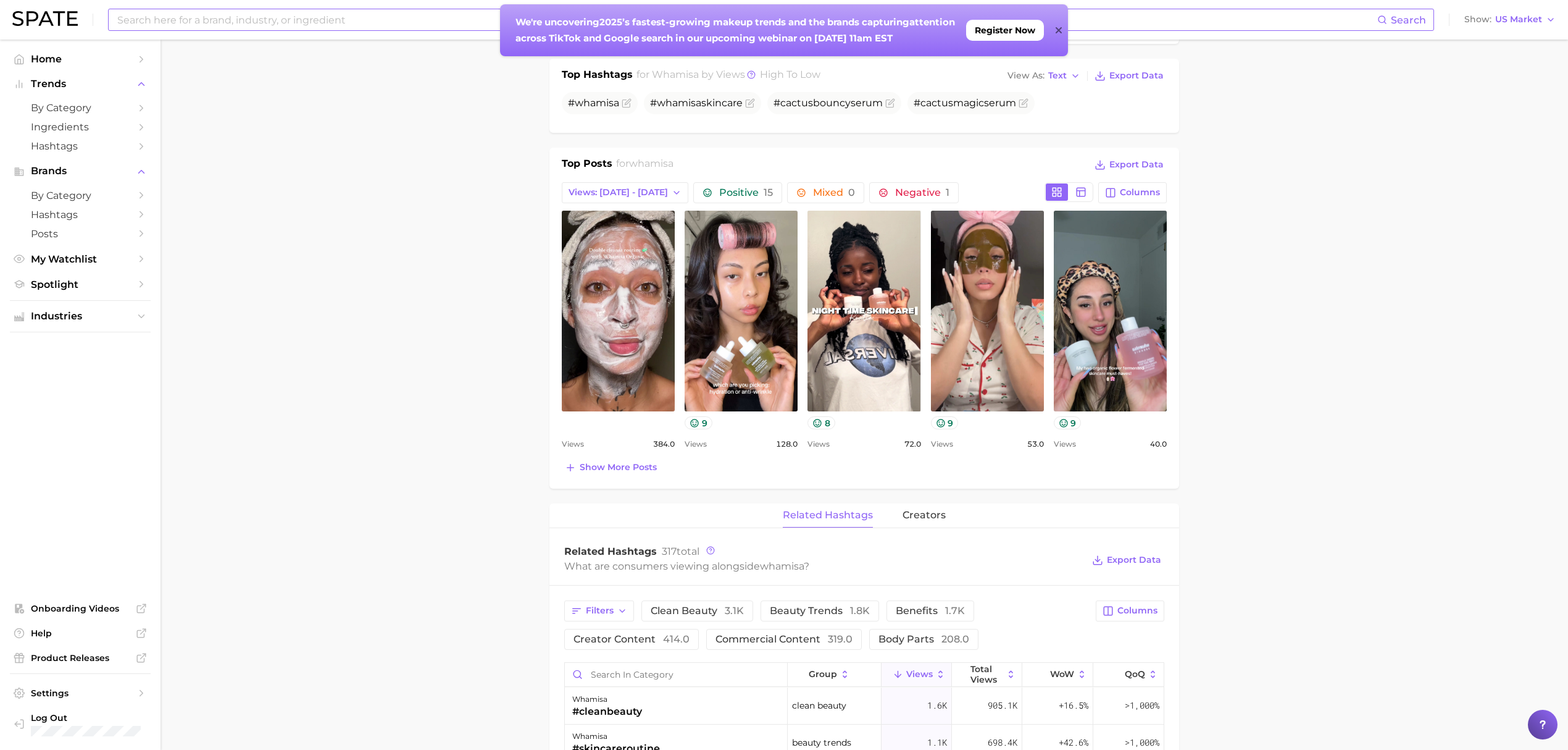
click at [381, 18] on input at bounding box center [747, 19] width 1262 height 21
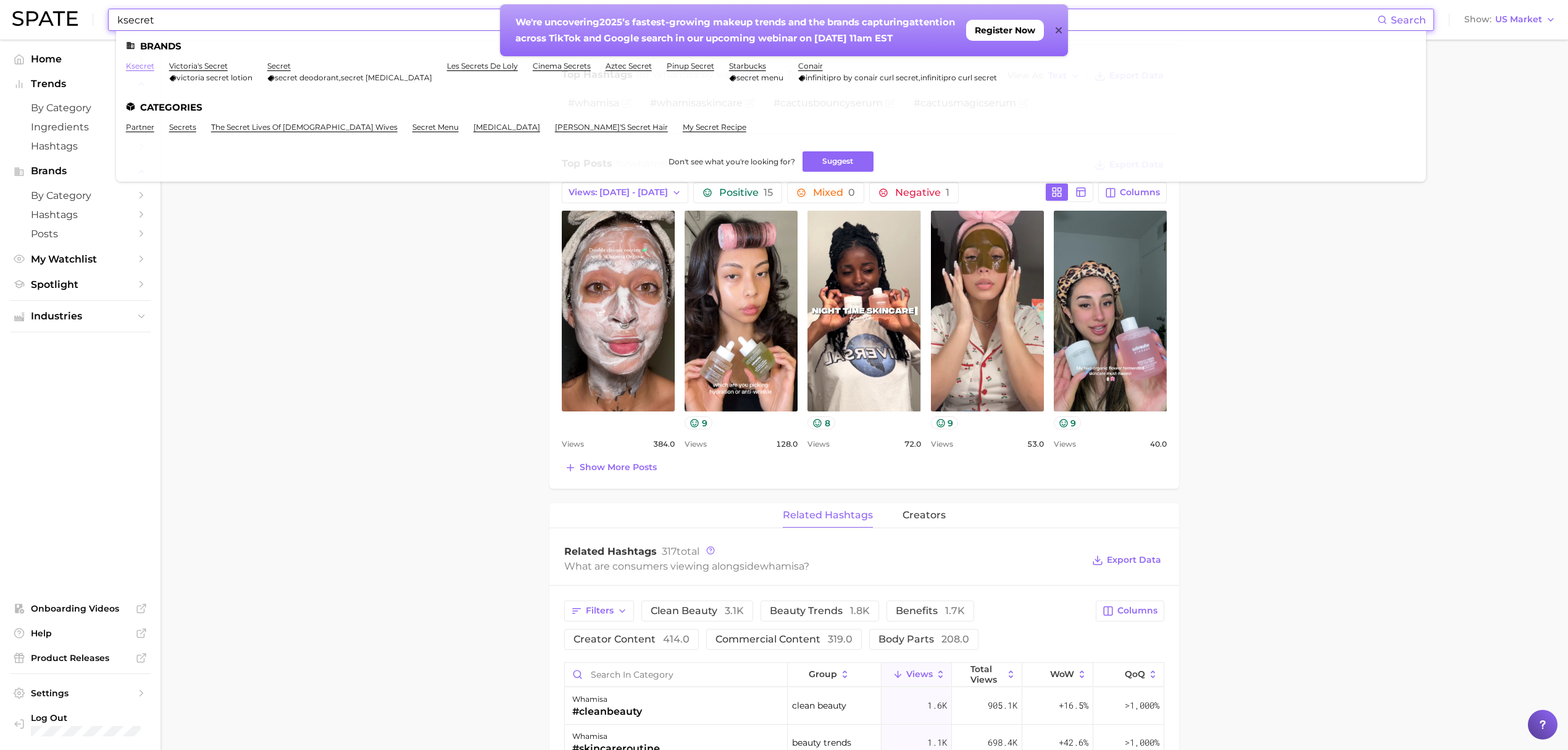
type input "ksecret"
click at [149, 69] on link "ksecret" at bounding box center [140, 66] width 28 height 9
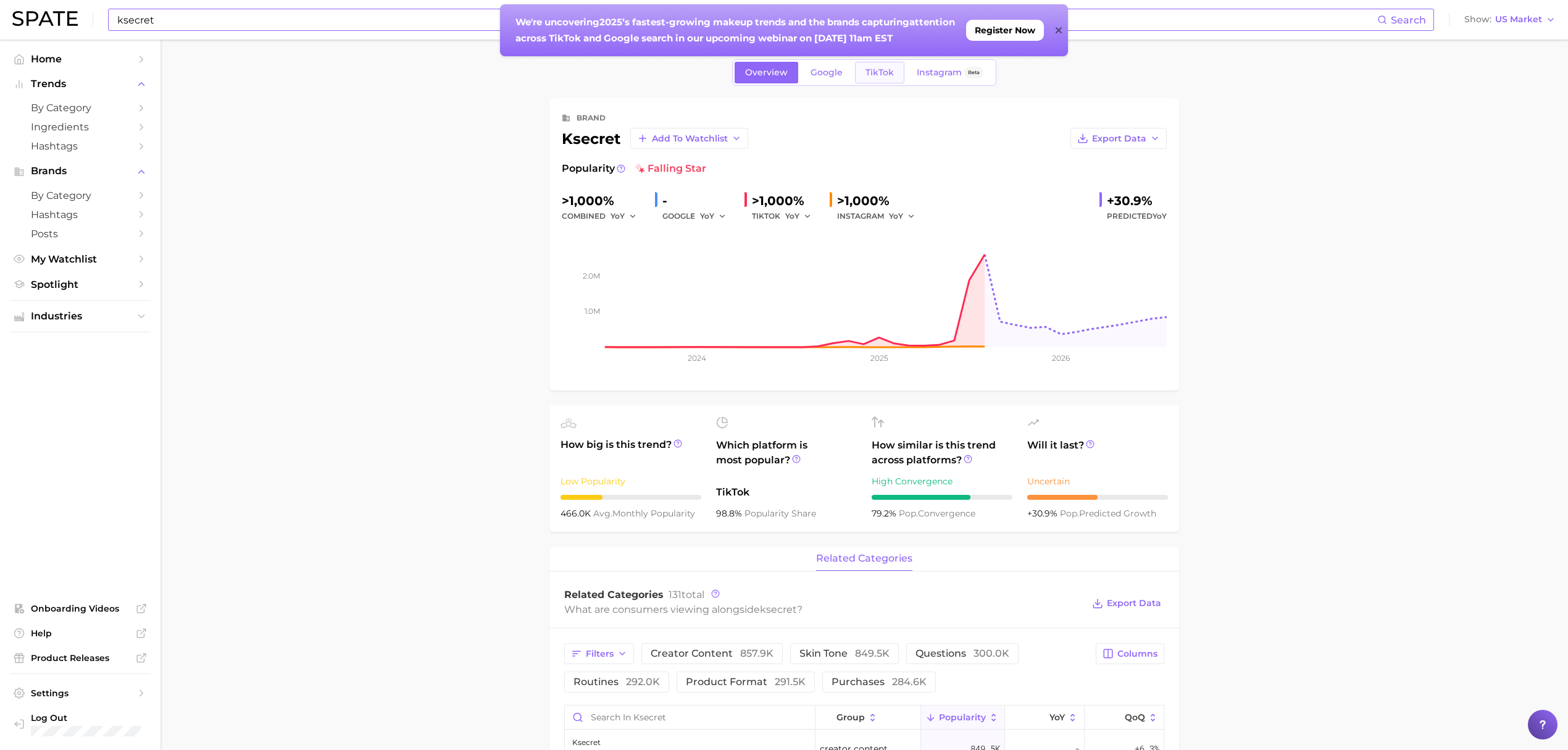
click at [880, 67] on span "TikTok" at bounding box center [880, 73] width 28 height 11
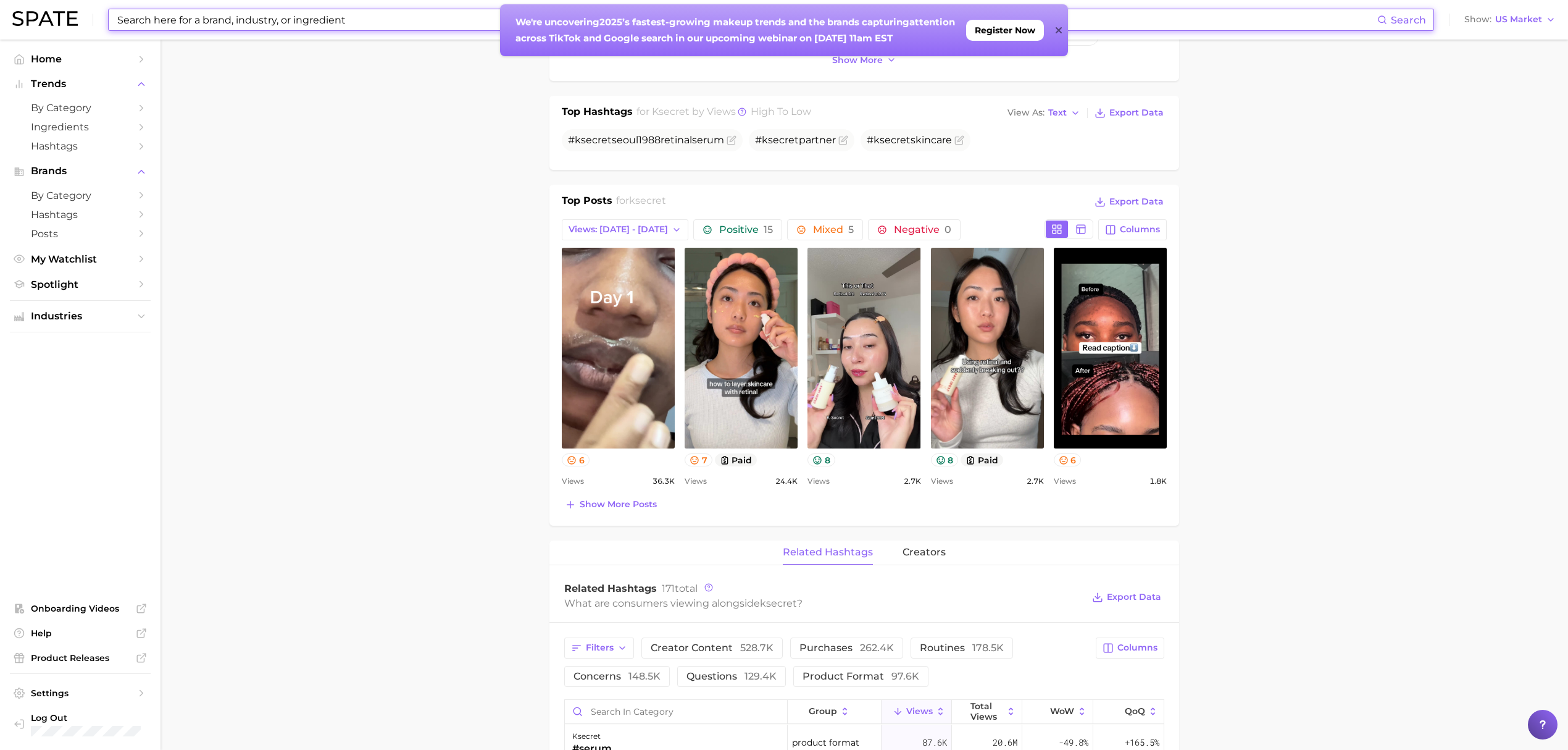
scroll to position [411, 0]
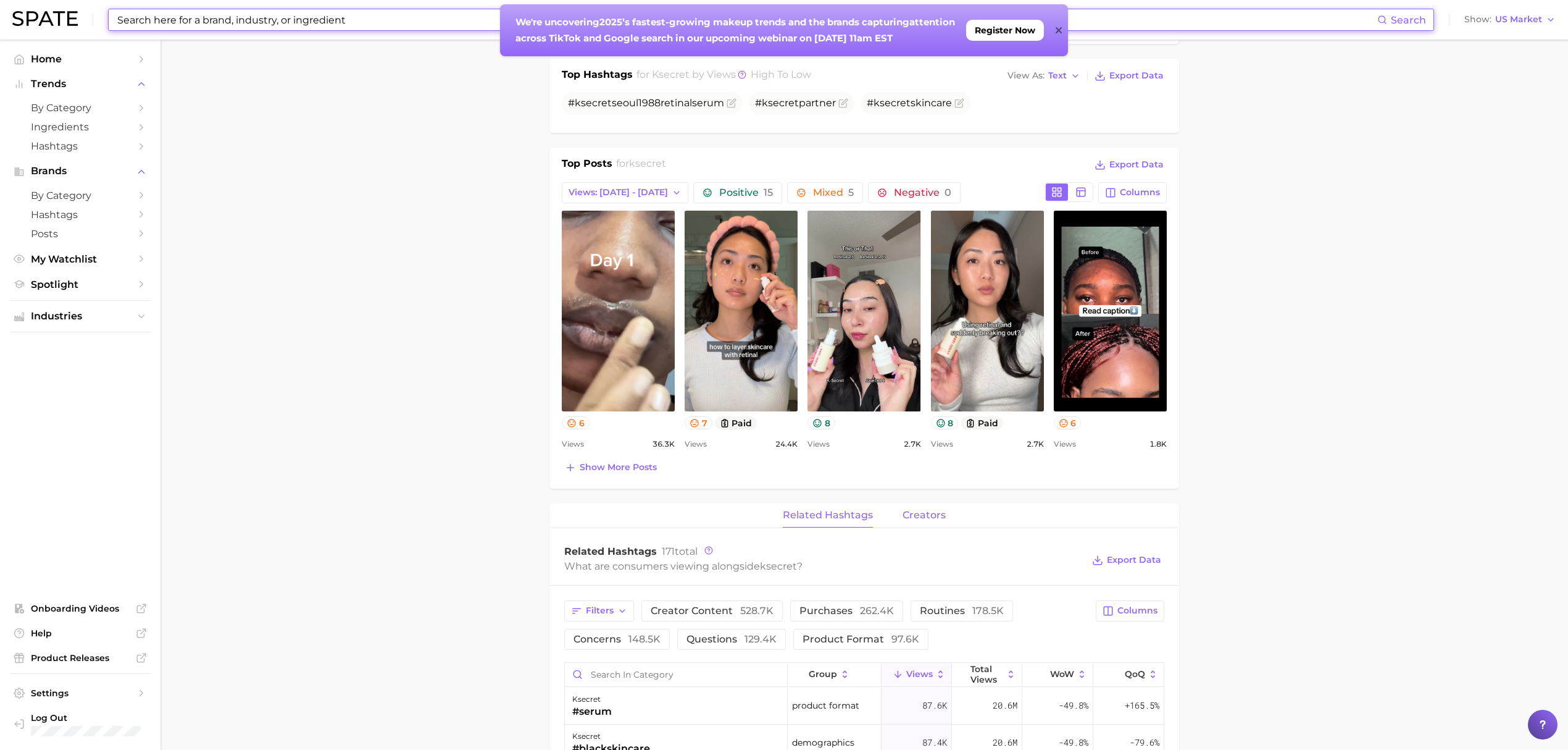
click at [912, 525] on button "creators" at bounding box center [924, 516] width 44 height 24
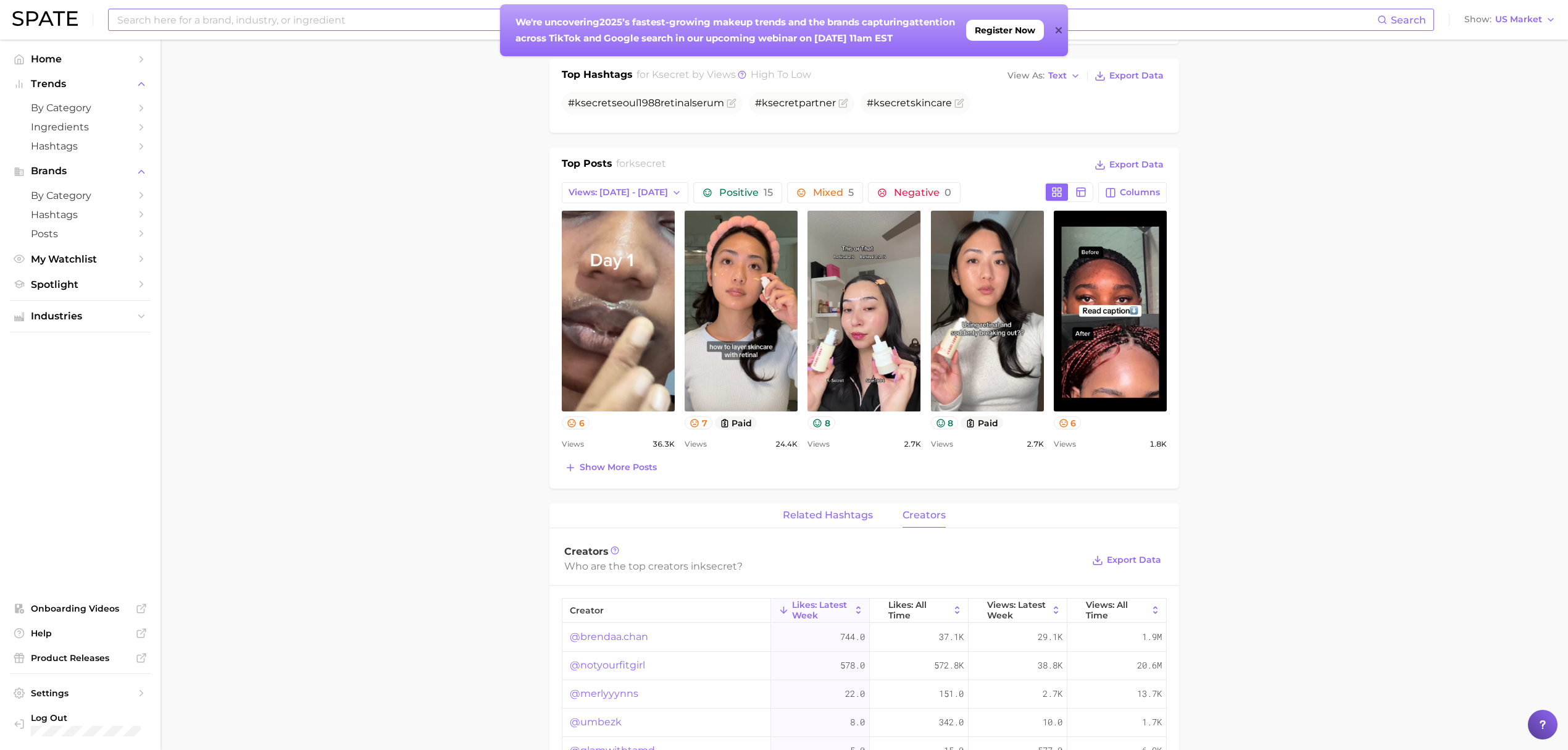
click at [853, 524] on button "related hashtags" at bounding box center [828, 516] width 90 height 24
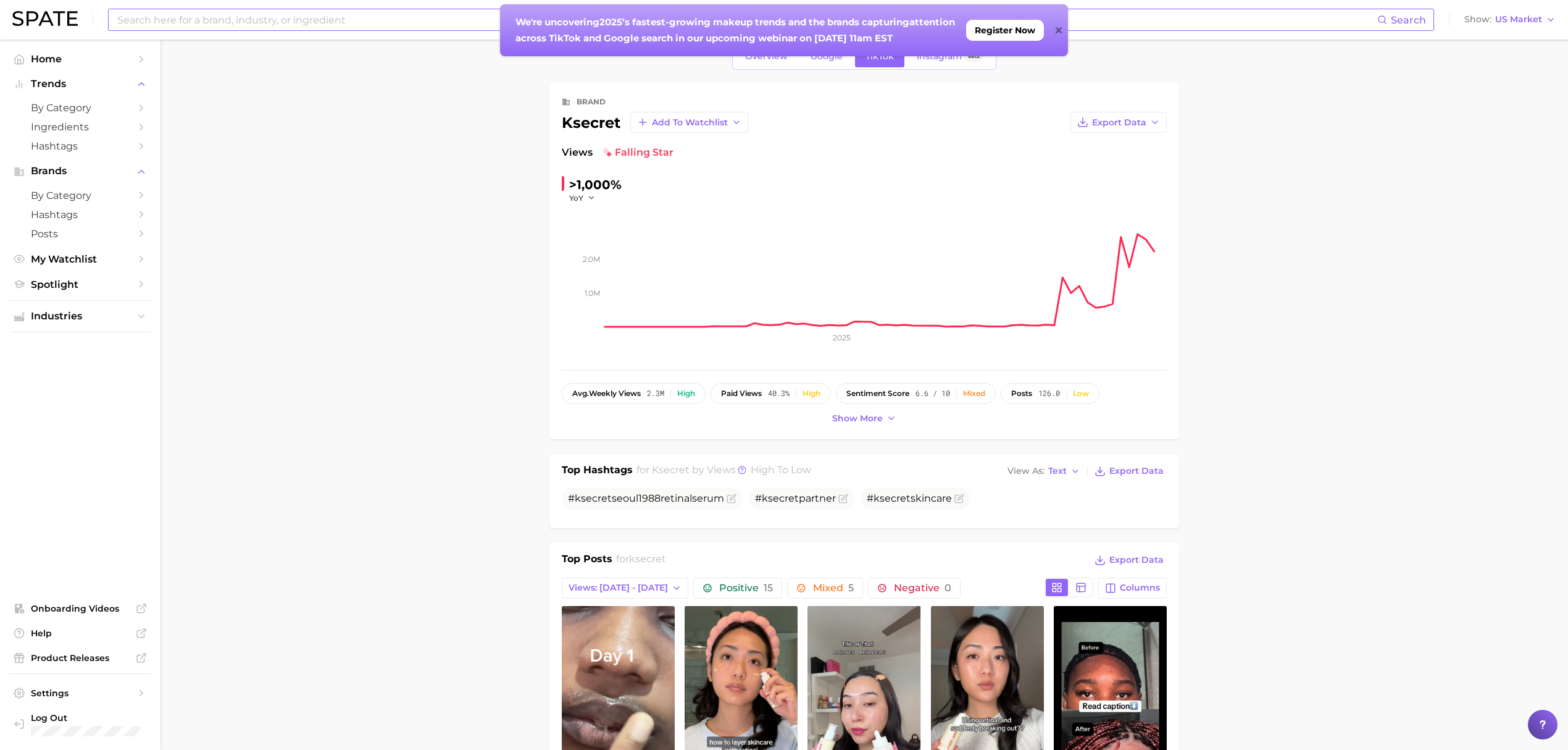
scroll to position [0, 0]
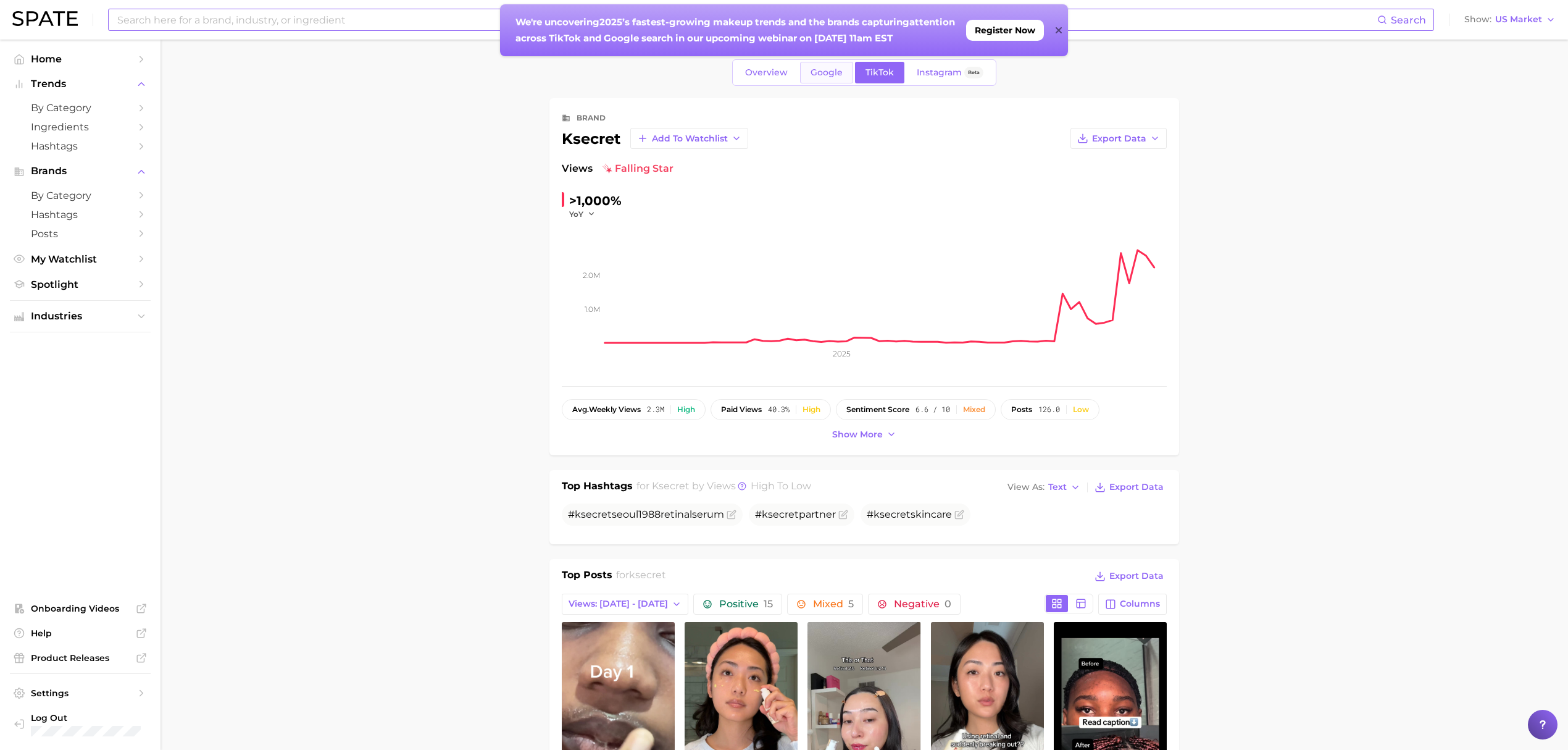
click at [818, 73] on span "Google" at bounding box center [827, 73] width 32 height 11
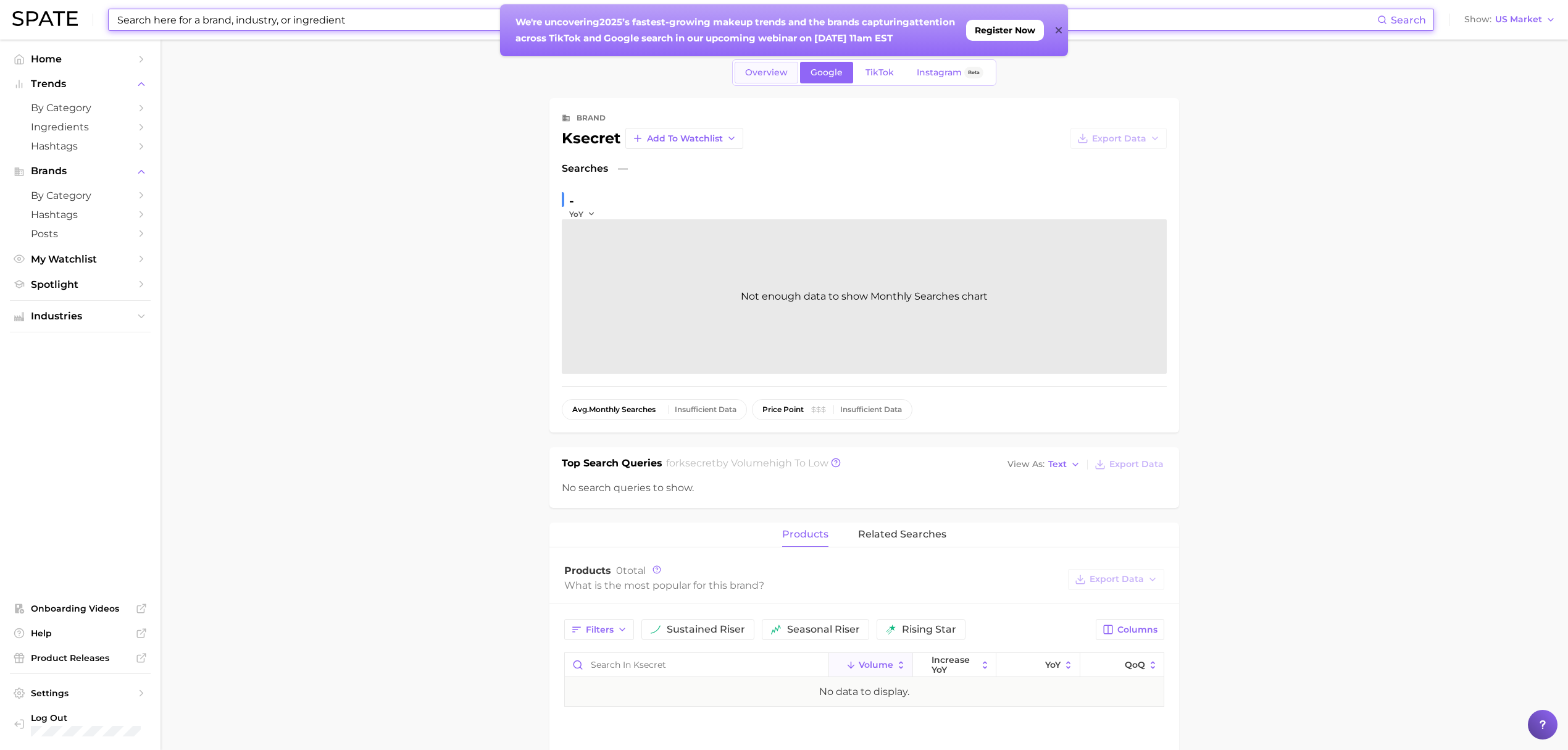
click at [760, 70] on span "Overview" at bounding box center [766, 73] width 43 height 11
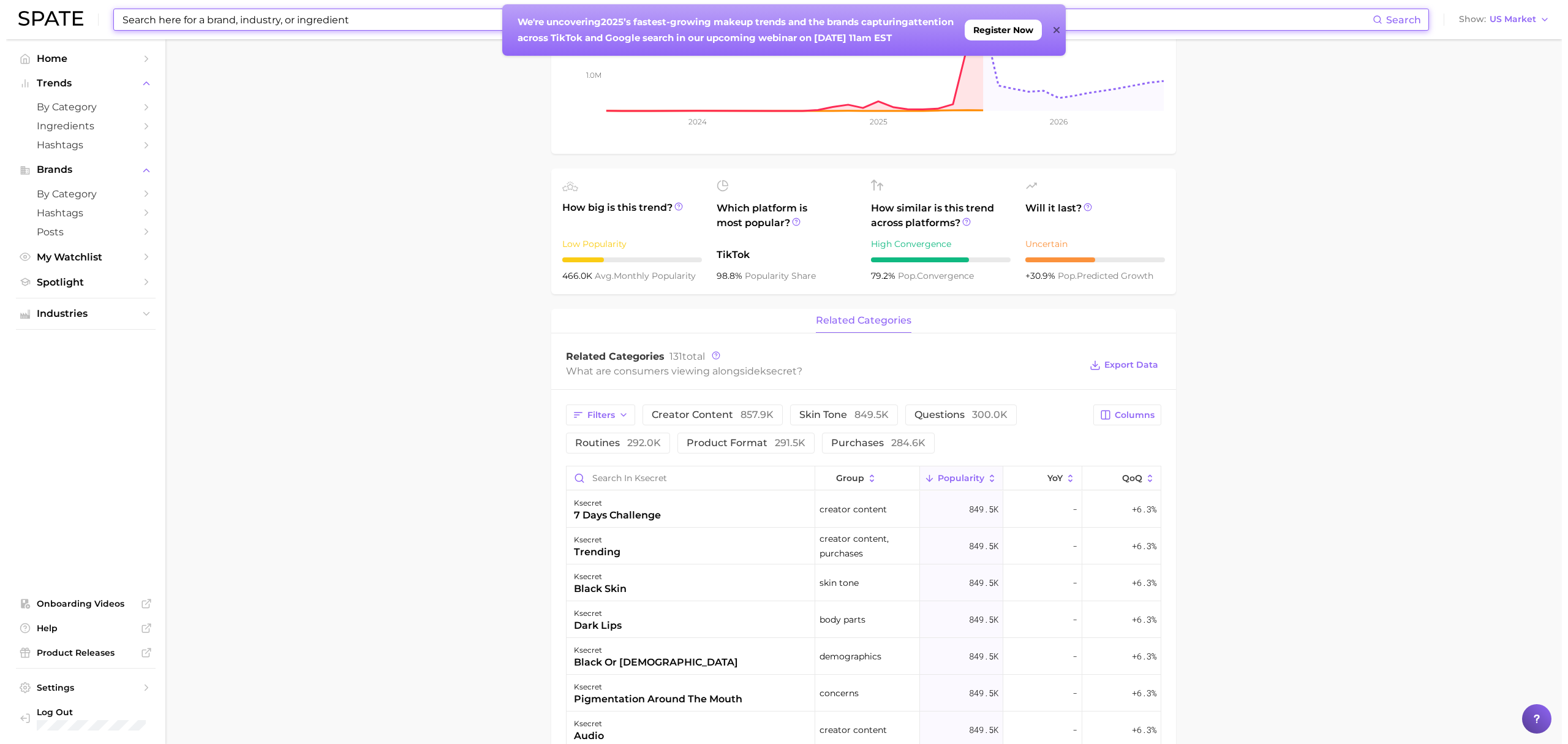
scroll to position [245, 0]
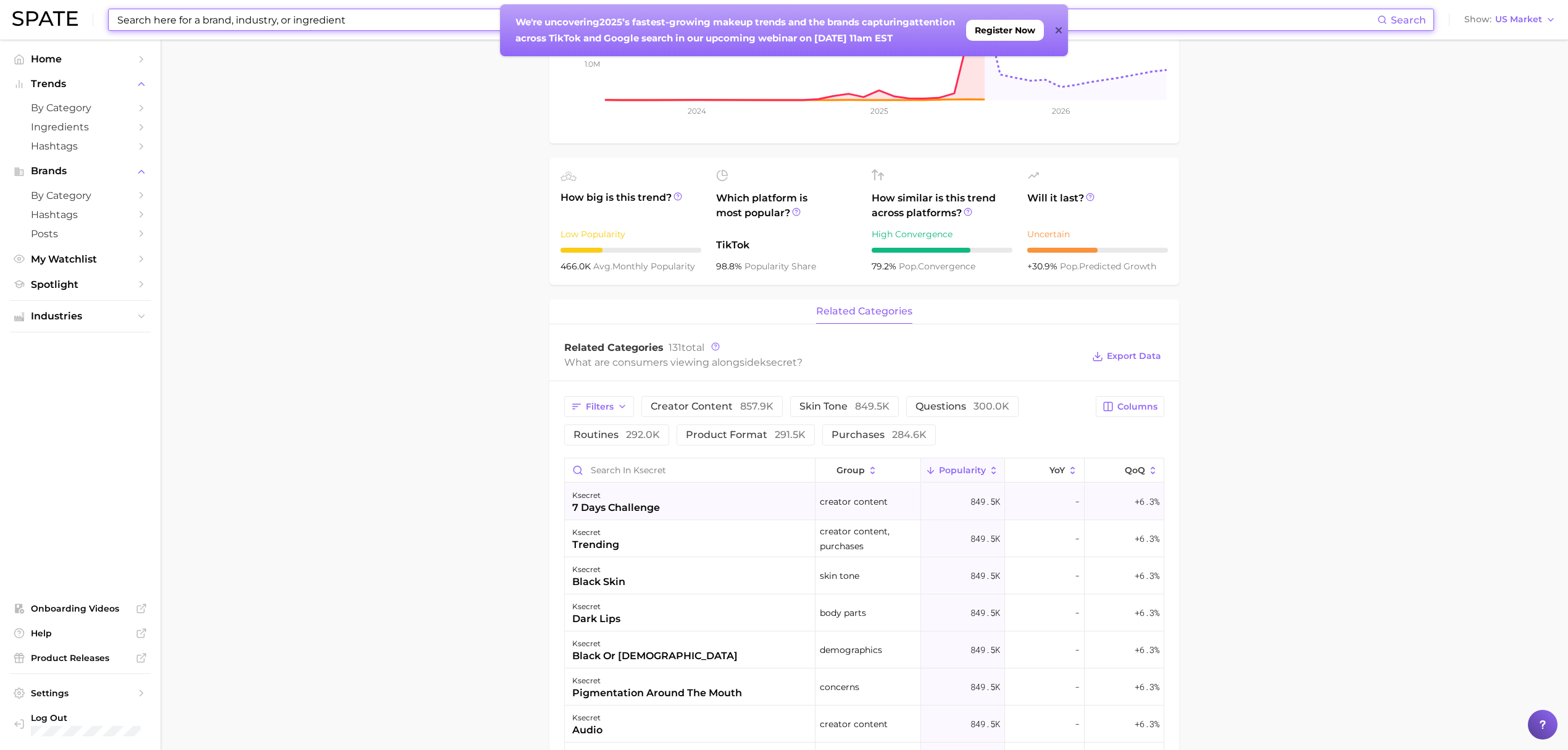
click at [645, 507] on div "7 days challenge" at bounding box center [616, 507] width 88 height 15
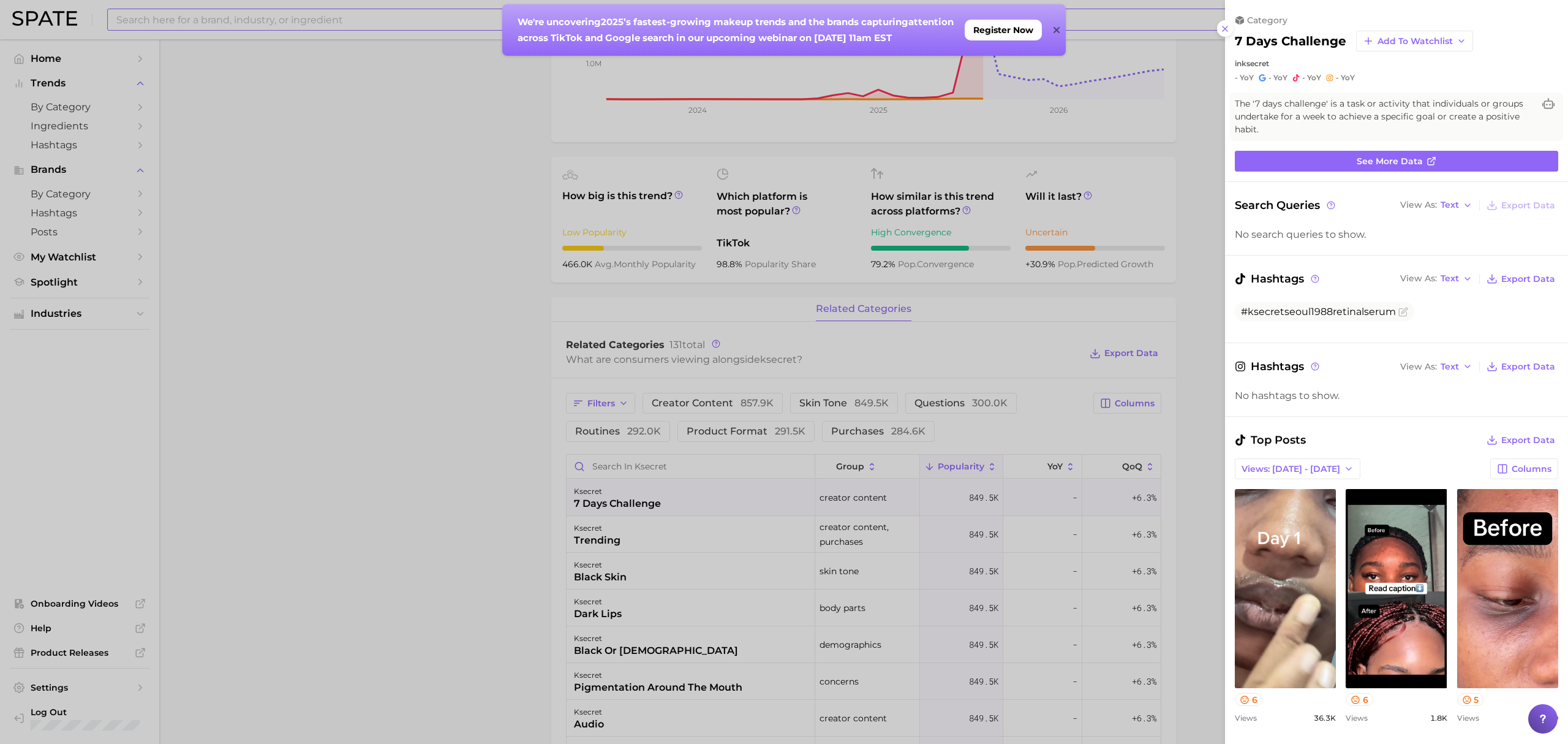
scroll to position [0, 0]
click at [473, 499] on div at bounding box center [784, 372] width 1568 height 744
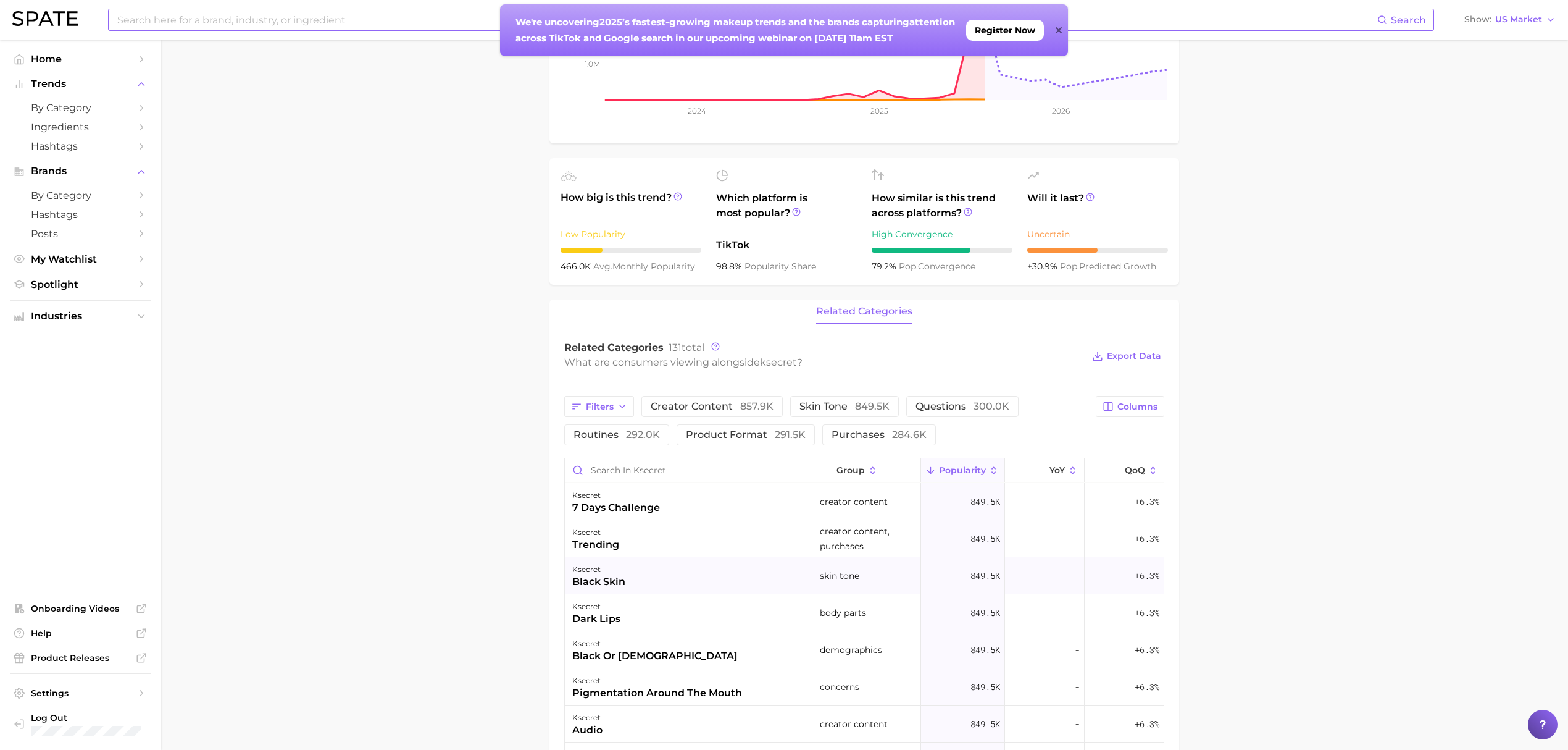
click at [641, 574] on div "ksecret black skin" at bounding box center [690, 576] width 251 height 37
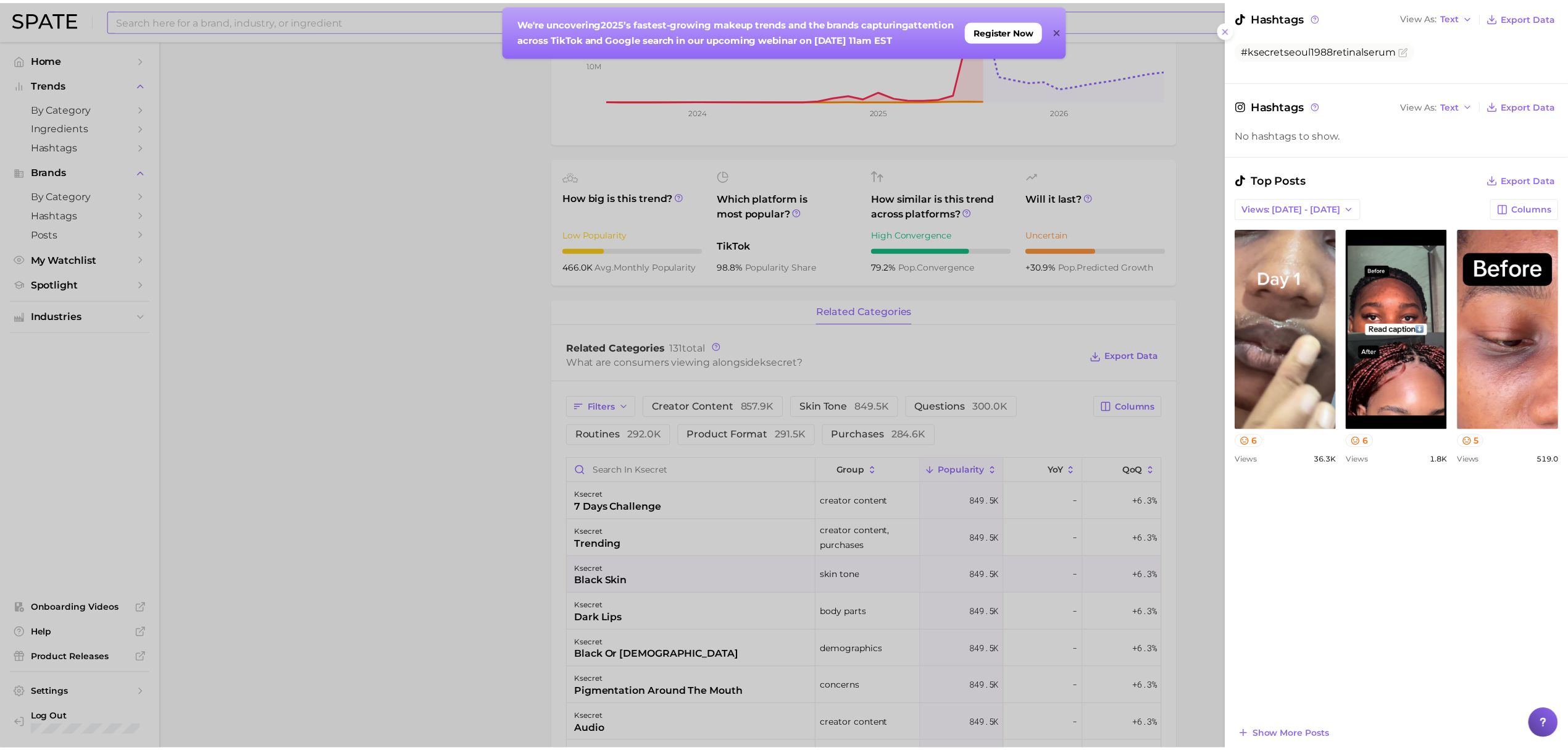
scroll to position [247, 0]
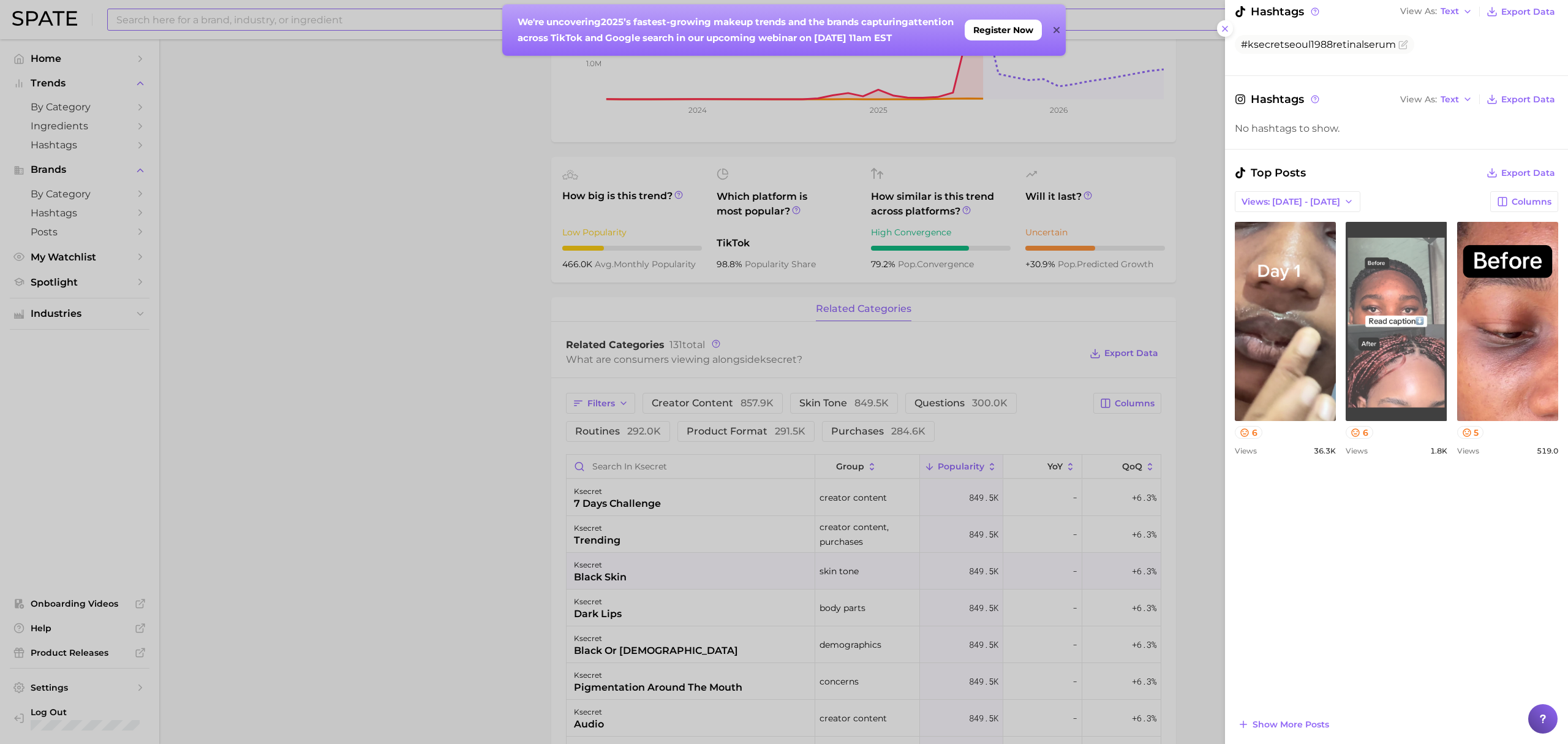
click at [1447, 337] on link "view post on TikTok" at bounding box center [1396, 321] width 101 height 199
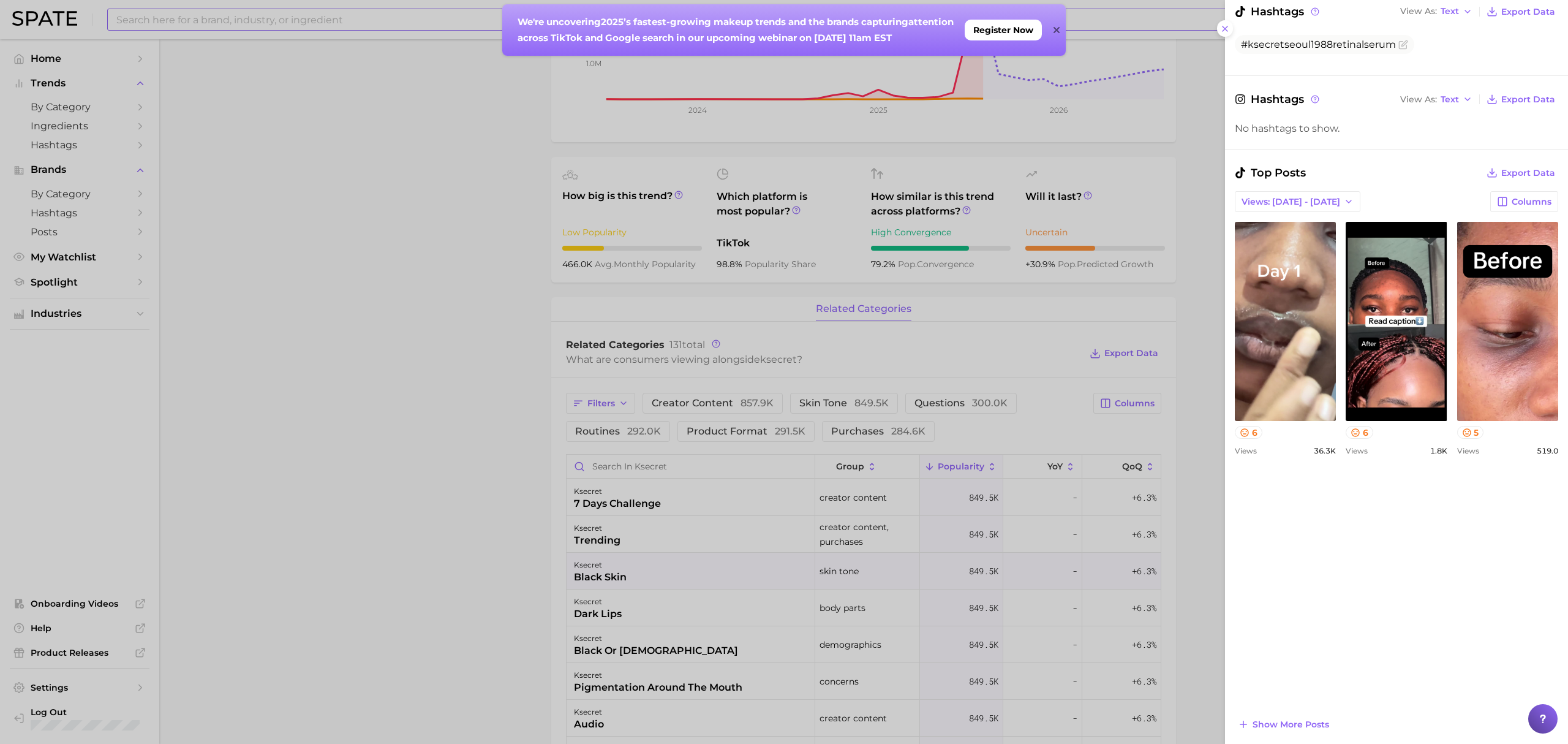
click at [880, 327] on div at bounding box center [784, 372] width 1568 height 744
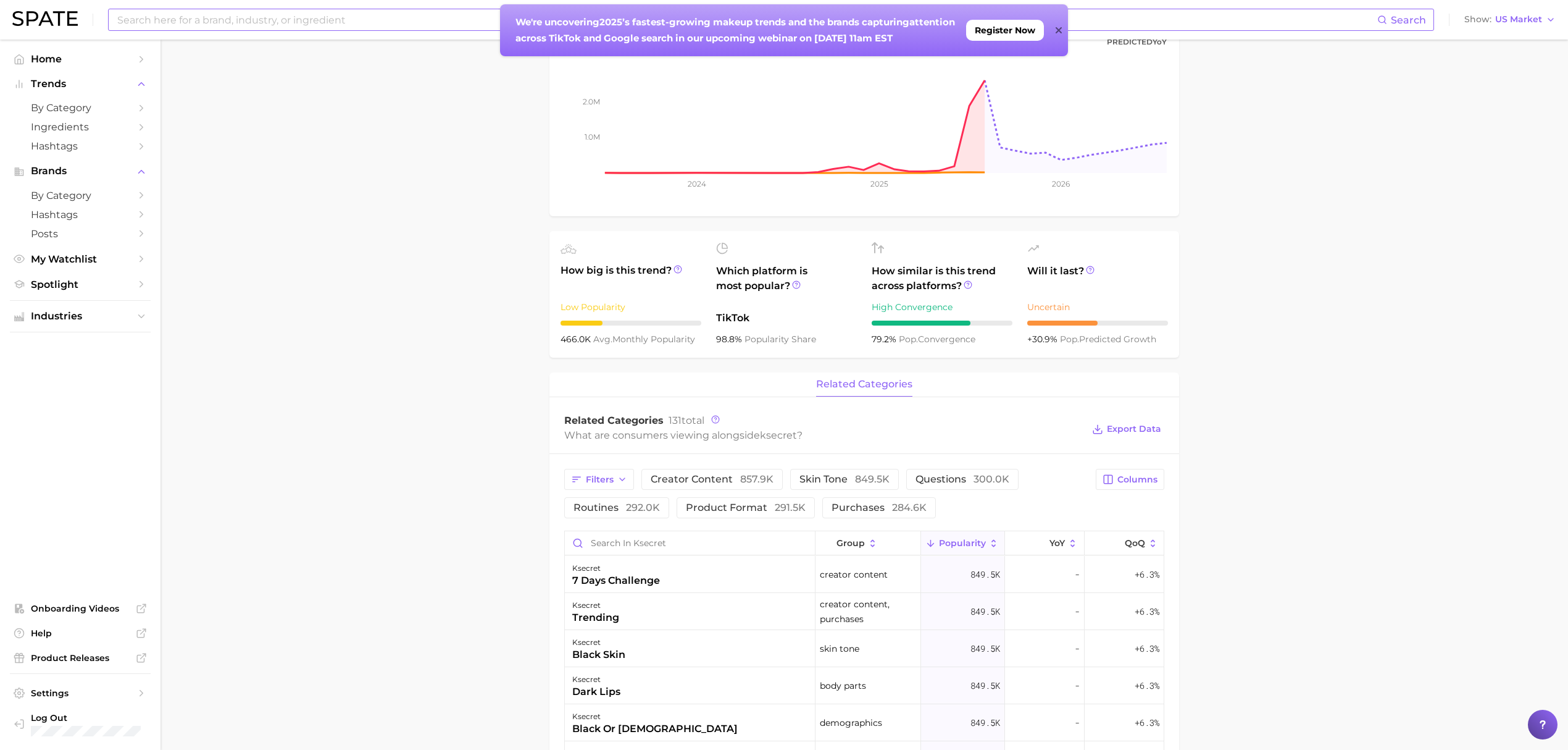
scroll to position [0, 0]
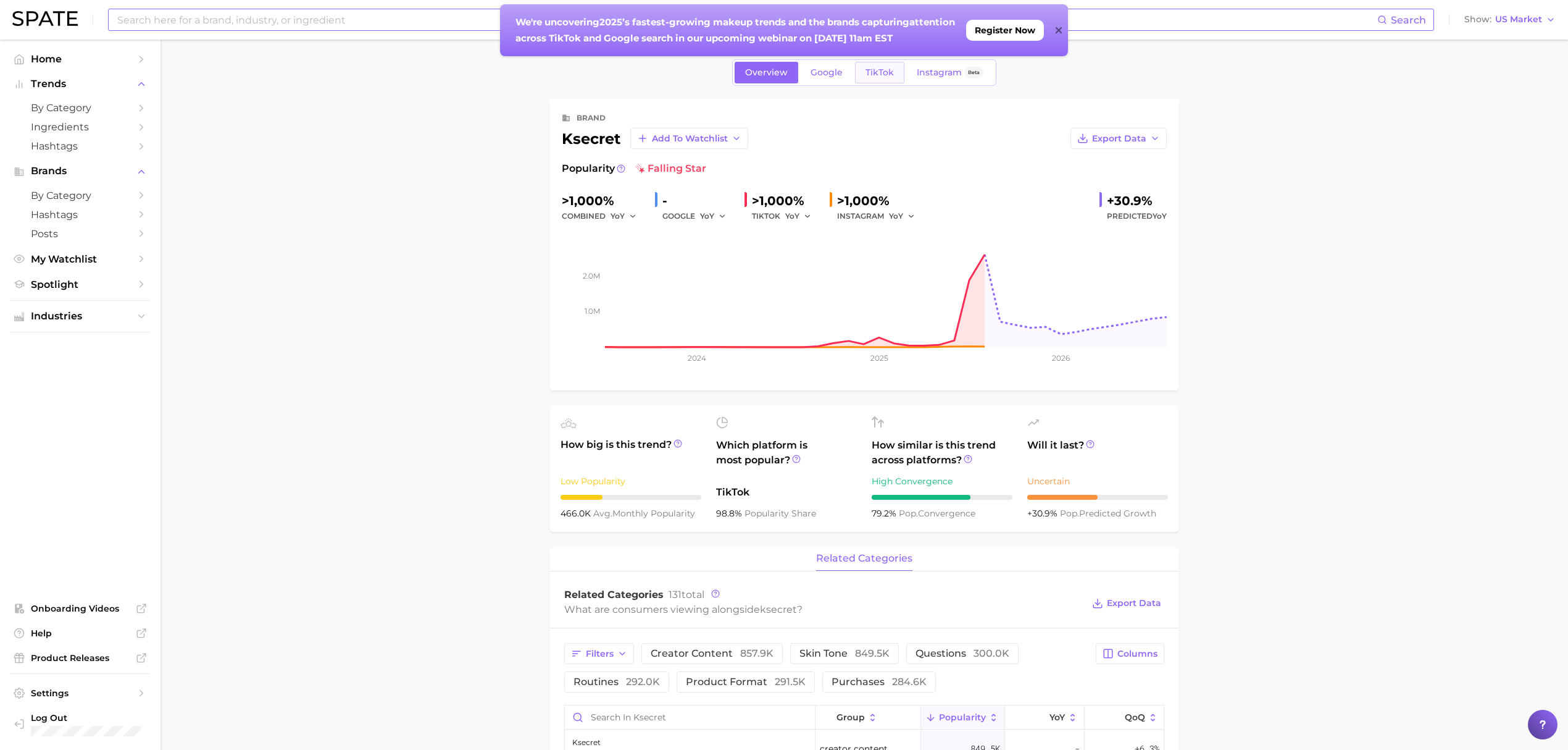
click at [876, 68] on span "TikTok" at bounding box center [880, 73] width 28 height 11
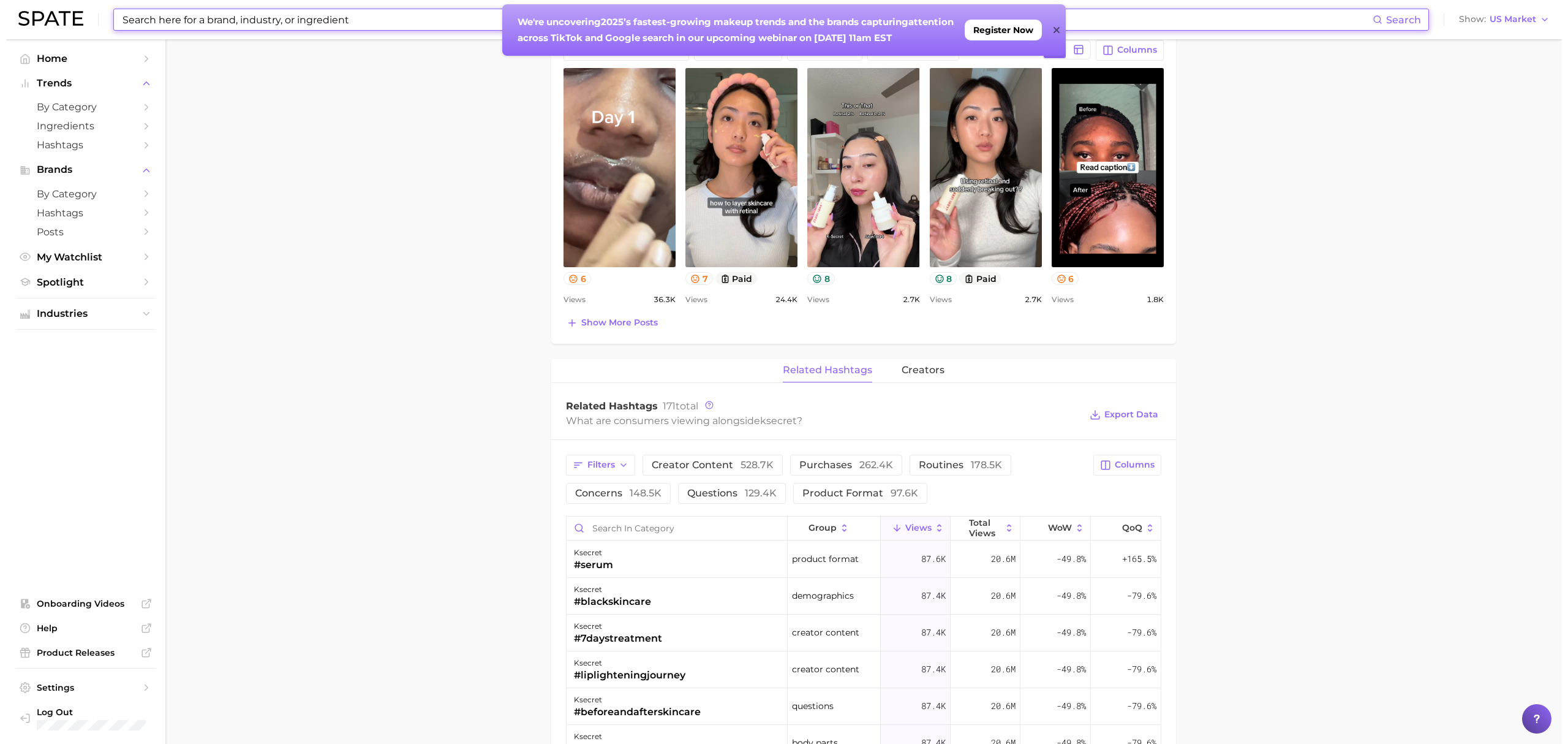
scroll to position [817, 0]
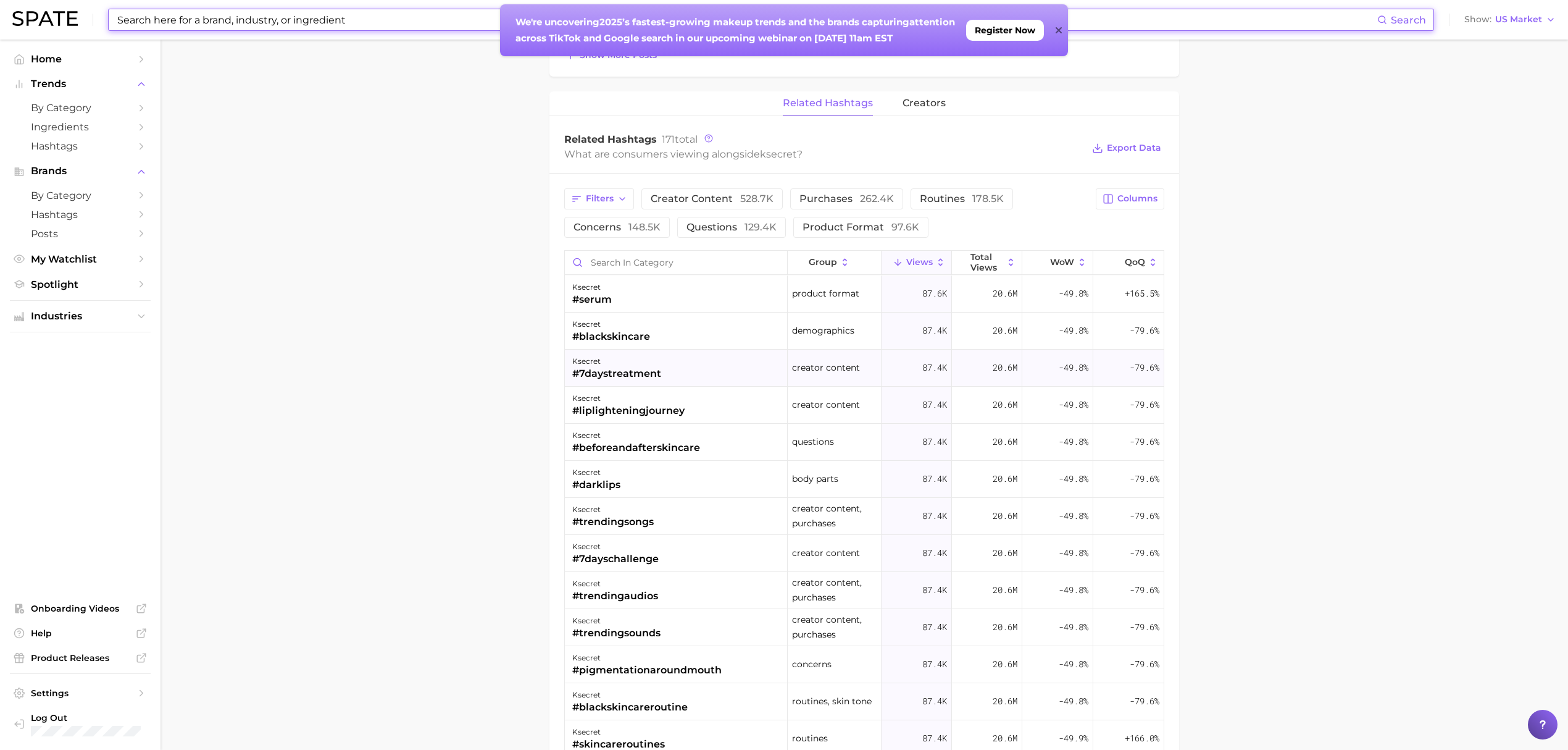
click at [672, 374] on div "ksecret #7daystreatment" at bounding box center [676, 368] width 223 height 37
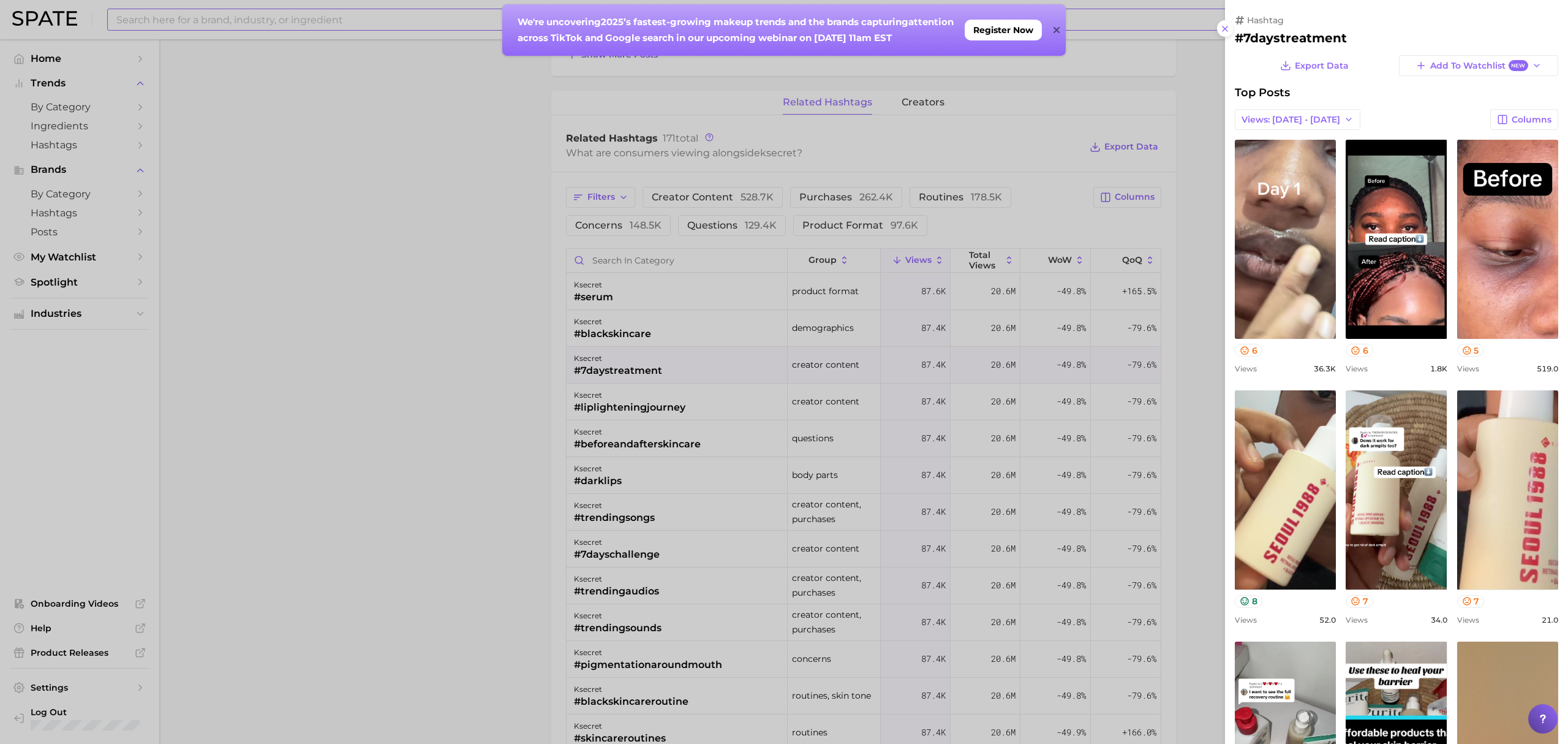
scroll to position [0, 0]
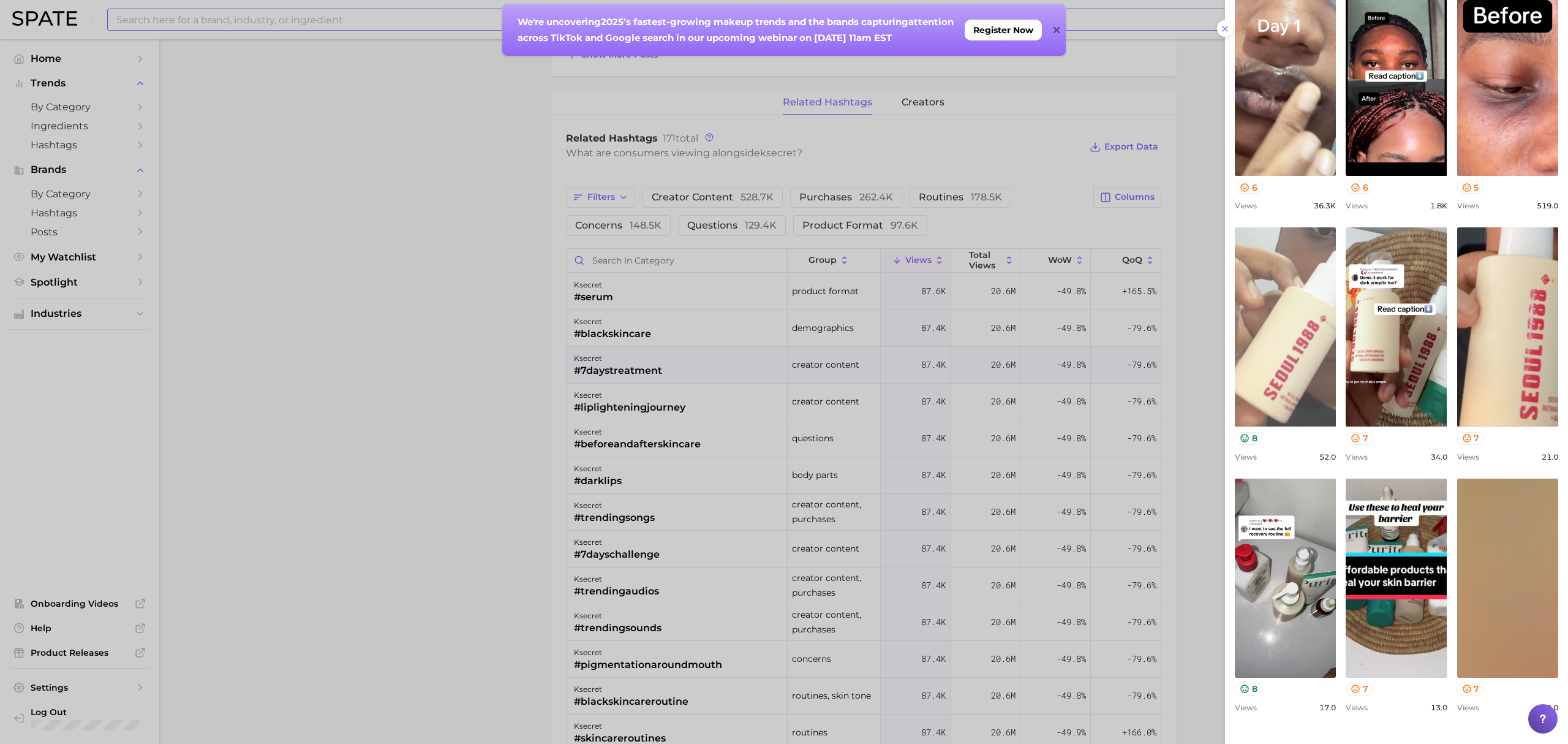
click at [1336, 366] on link "view post on TikTok" at bounding box center [1285, 327] width 101 height 199
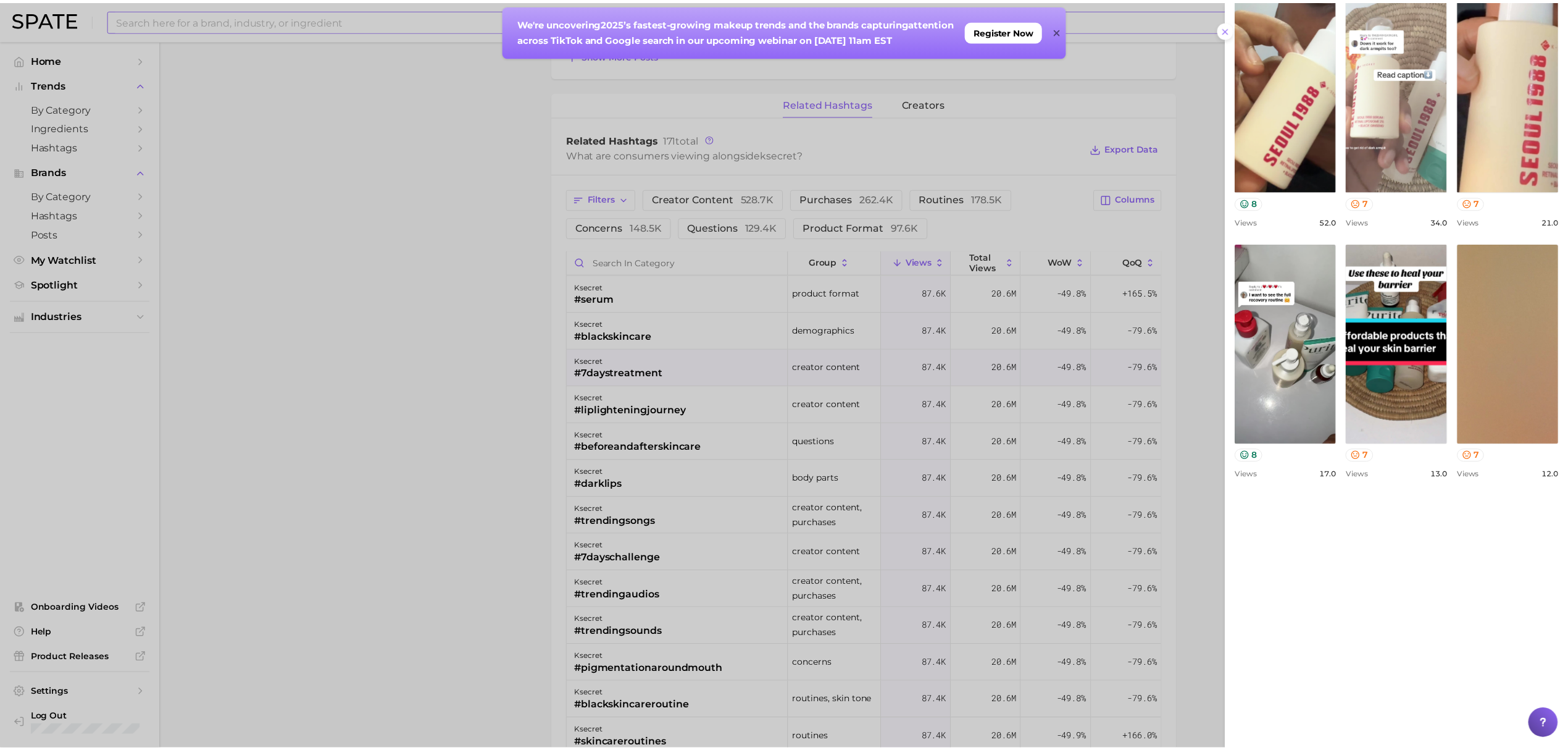
scroll to position [494, 0]
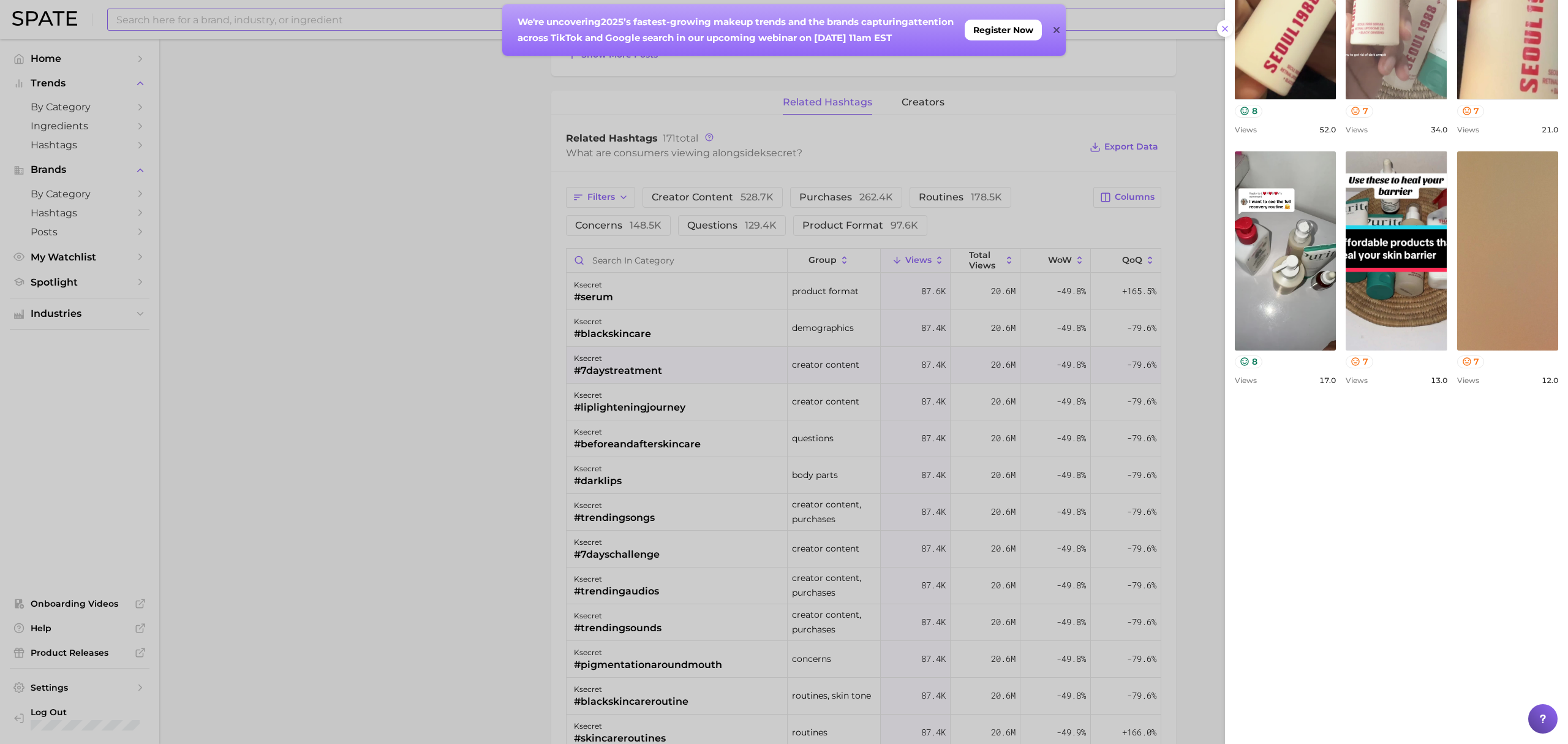
click at [1346, 99] on link "view post on TikTok" at bounding box center [1396, -1] width 101 height 199
click at [713, 432] on div at bounding box center [784, 372] width 1568 height 744
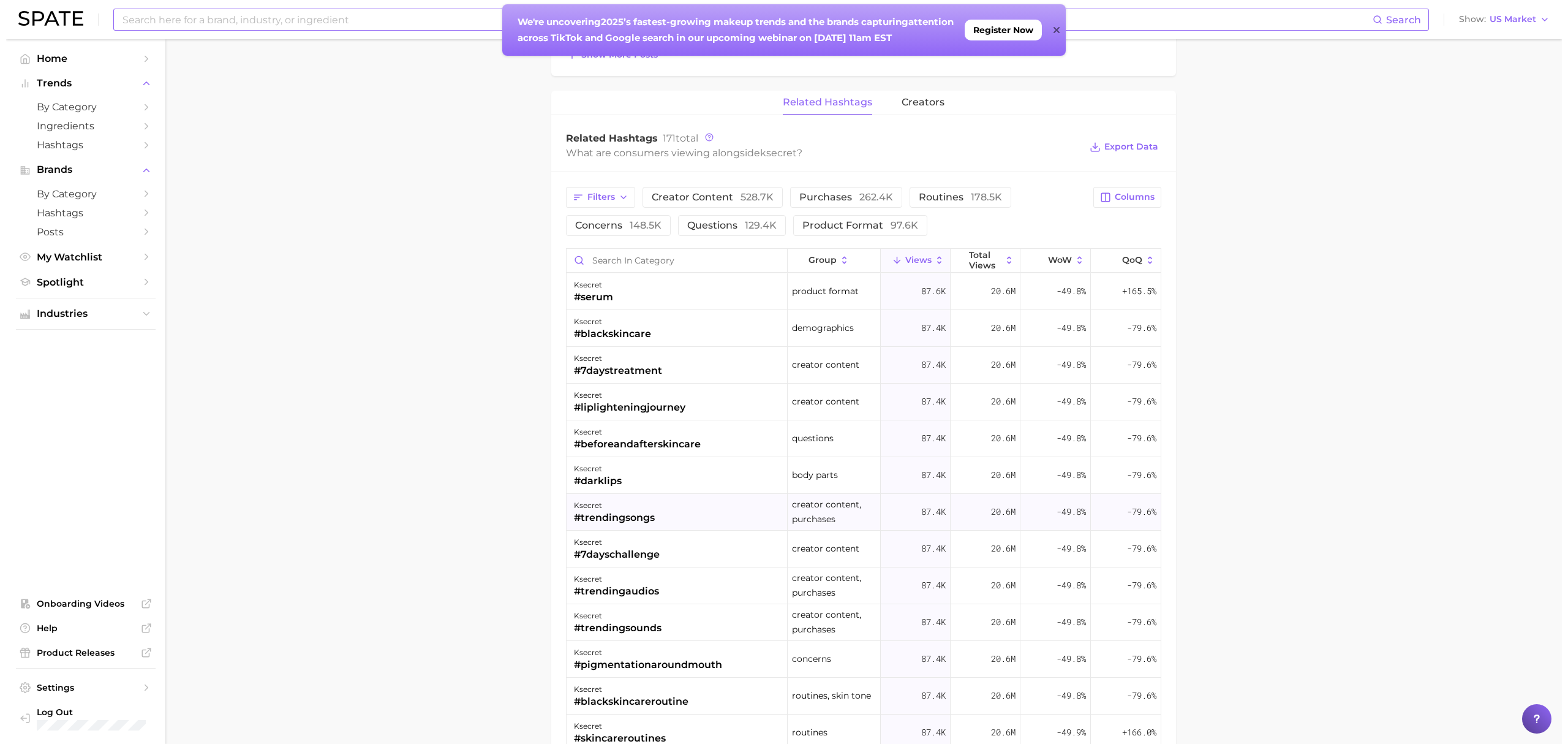
scroll to position [81, 0]
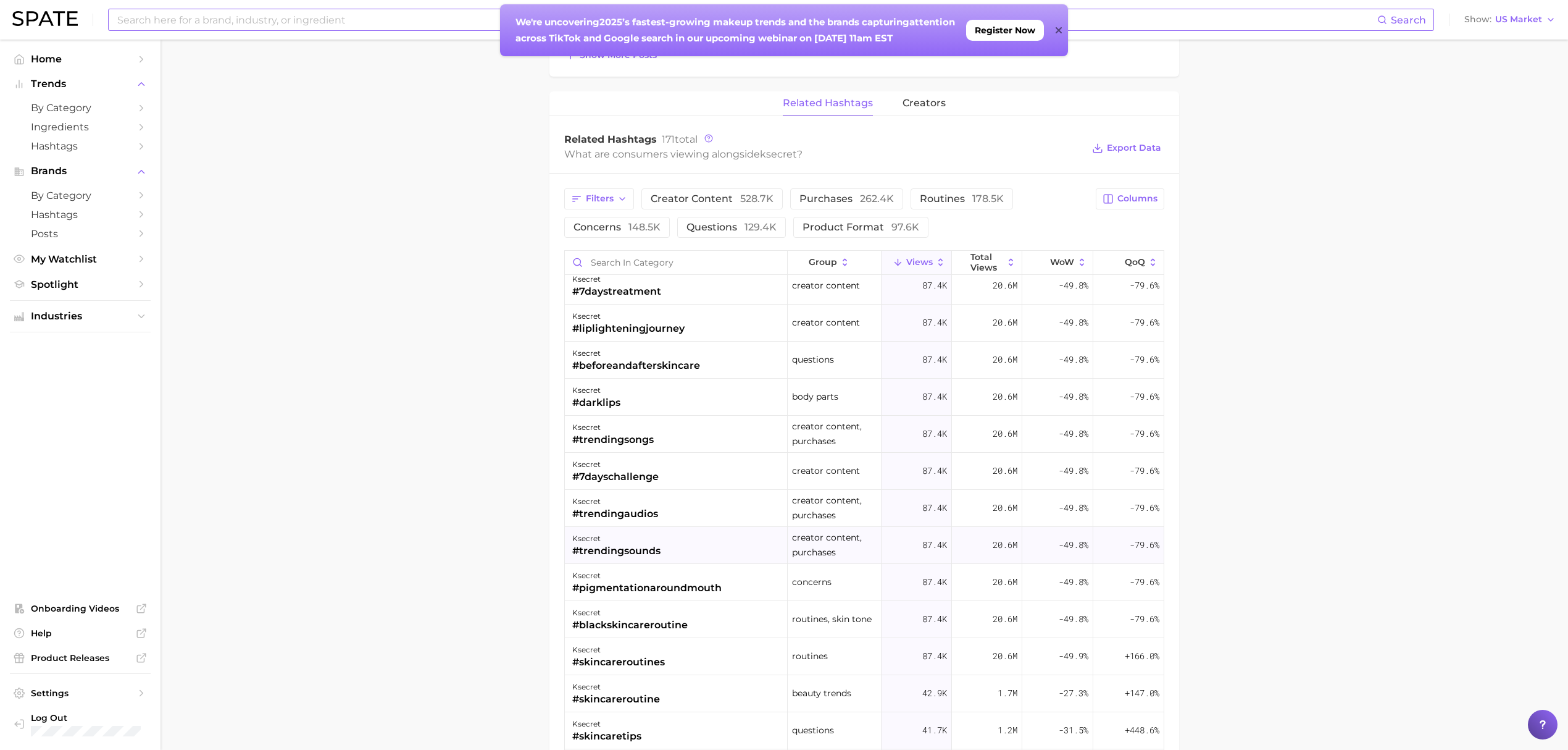
click at [698, 536] on div "ksecret #trendingsounds" at bounding box center [676, 545] width 223 height 37
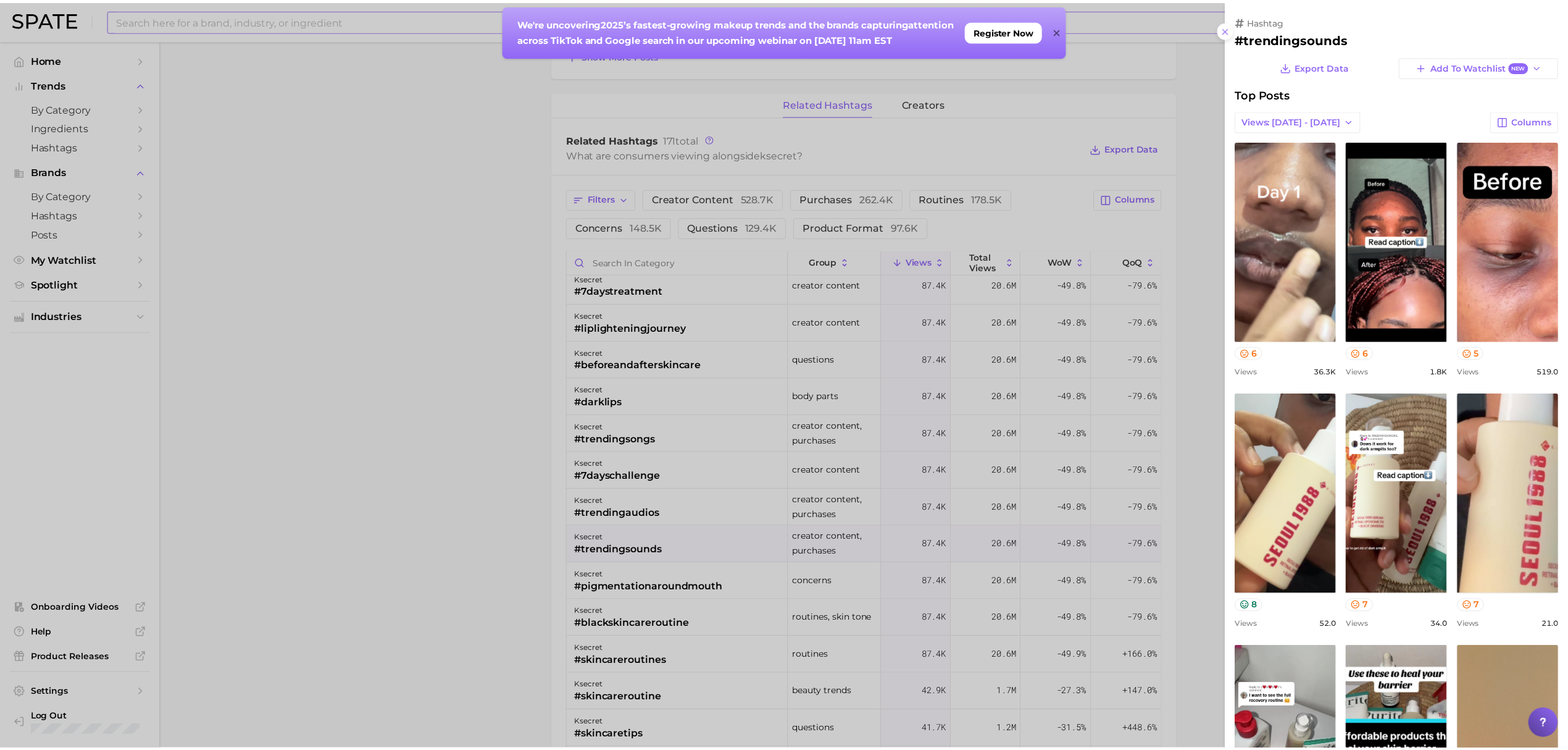
scroll to position [0, 0]
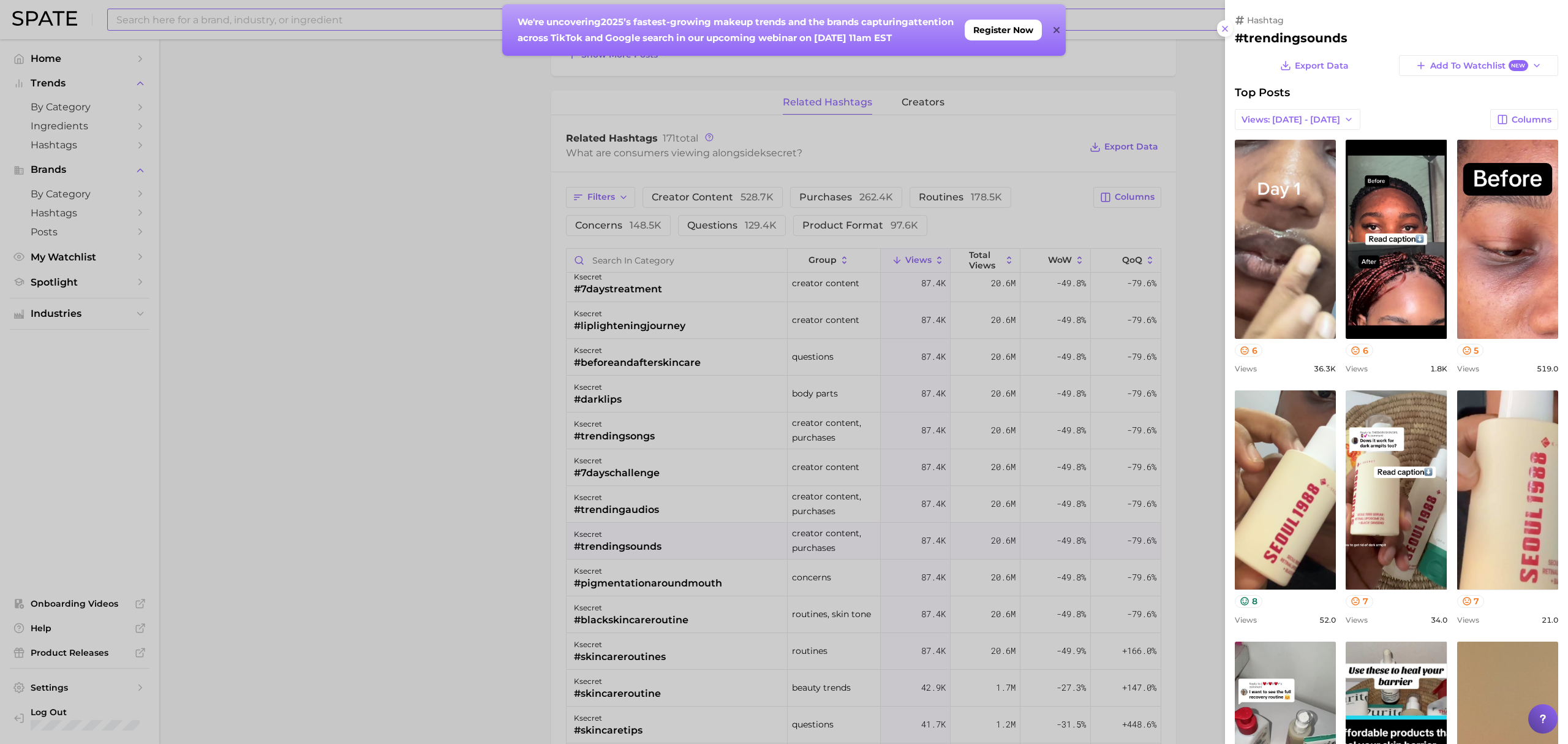
click at [475, 489] on div at bounding box center [784, 372] width 1568 height 744
